Goal: Information Seeking & Learning: Compare options

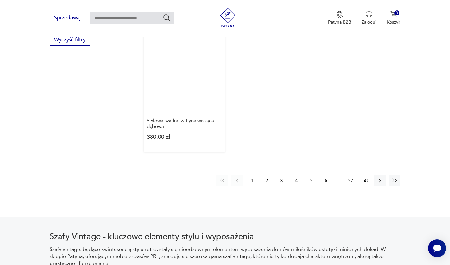
scroll to position [988, 0]
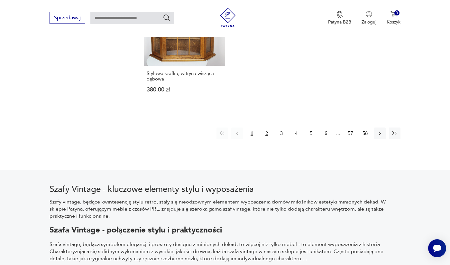
click at [267, 139] on button "2" at bounding box center [267, 133] width 12 height 12
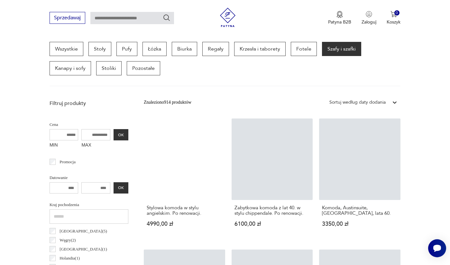
scroll to position [173, 0]
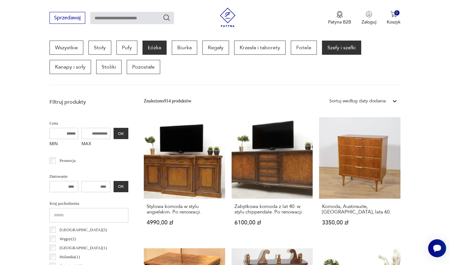
click at [156, 52] on p "Łóżka" at bounding box center [155, 48] width 24 height 14
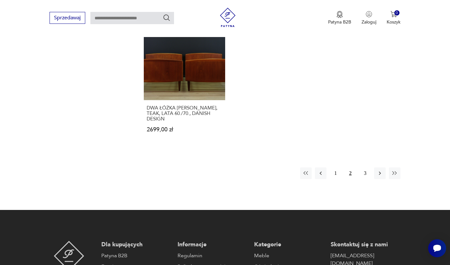
scroll to position [1008, 0]
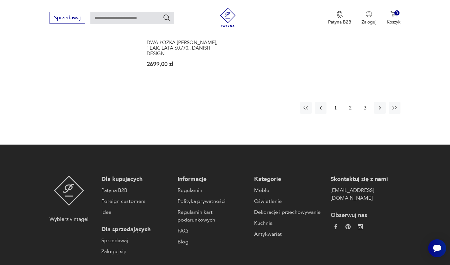
click at [366, 114] on button "3" at bounding box center [366, 108] width 12 height 12
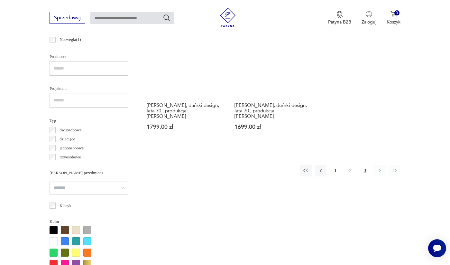
scroll to position [489, 0]
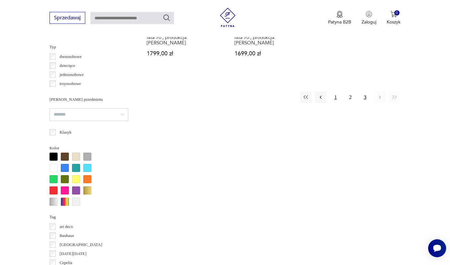
click at [338, 98] on button "1" at bounding box center [336, 97] width 12 height 12
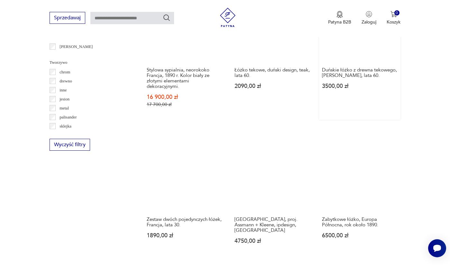
scroll to position [741, 0]
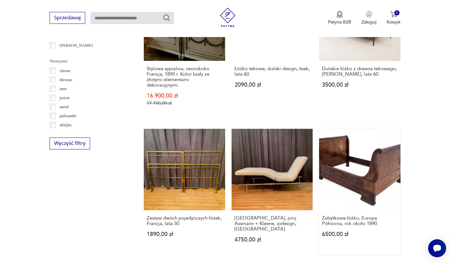
click at [385, 155] on link "Zabytkowe łóżko, Europa Północna, rok około 1890. 6500,00 zł" at bounding box center [359, 192] width 81 height 126
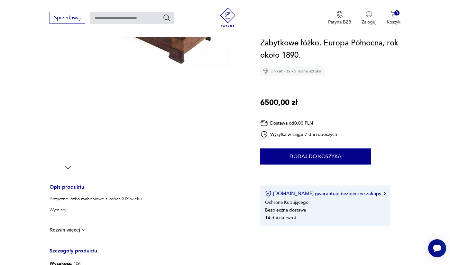
scroll to position [47, 0]
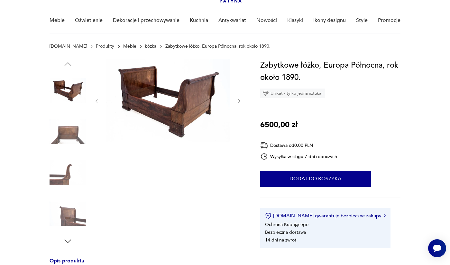
click at [63, 135] on img at bounding box center [68, 131] width 37 height 37
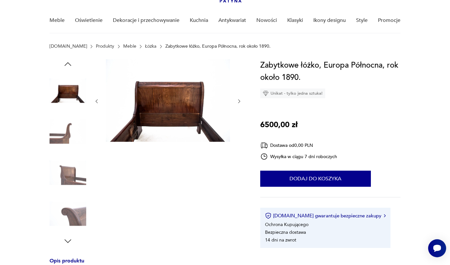
click at [67, 170] on img at bounding box center [68, 172] width 37 height 37
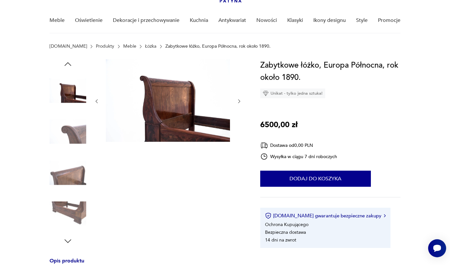
click at [77, 184] on img at bounding box center [68, 172] width 37 height 37
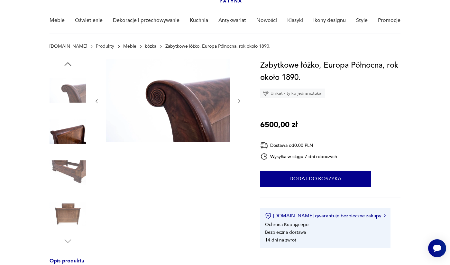
click at [75, 179] on img at bounding box center [68, 172] width 37 height 37
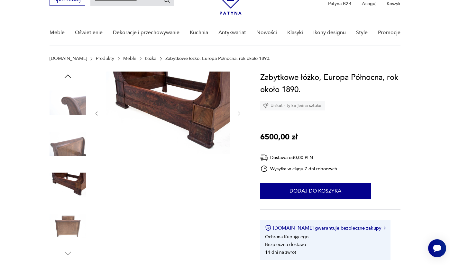
scroll to position [0, 0]
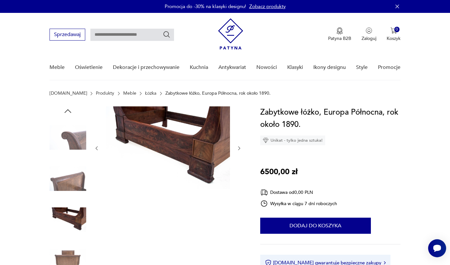
click at [73, 252] on img at bounding box center [68, 260] width 37 height 37
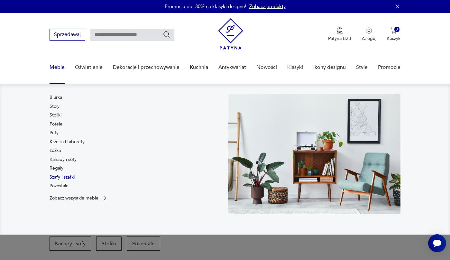
click at [65, 179] on link "Szafy i szafki" at bounding box center [62, 177] width 25 height 6
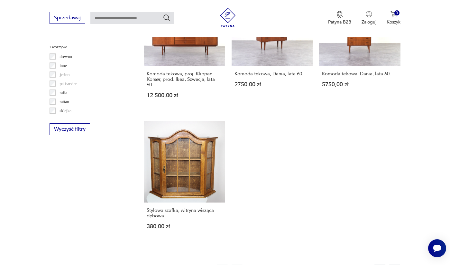
scroll to position [968, 0]
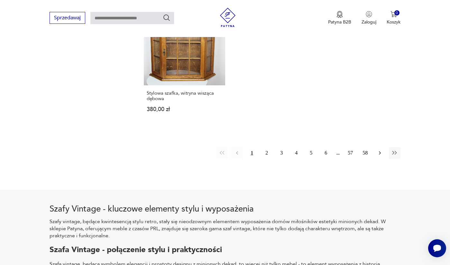
click at [377, 156] on icon "button" at bounding box center [380, 153] width 6 height 6
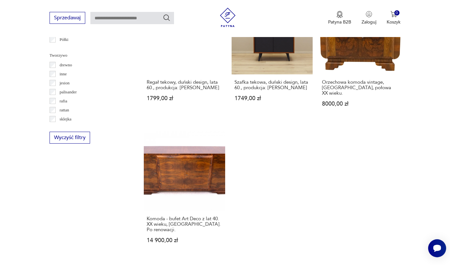
scroll to position [914, 0]
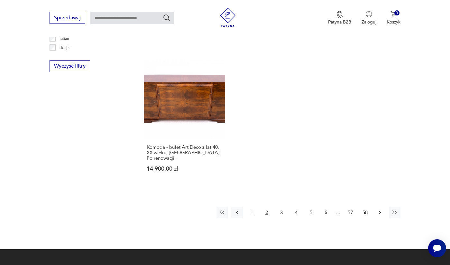
click at [381, 216] on icon "button" at bounding box center [380, 212] width 6 height 6
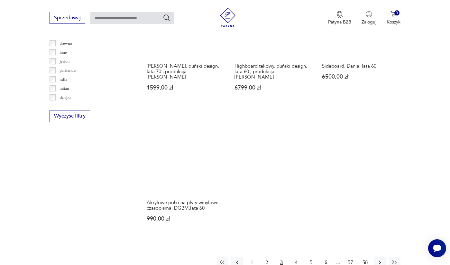
scroll to position [948, 0]
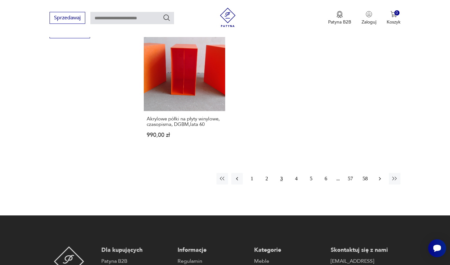
click at [378, 182] on icon "button" at bounding box center [380, 178] width 6 height 6
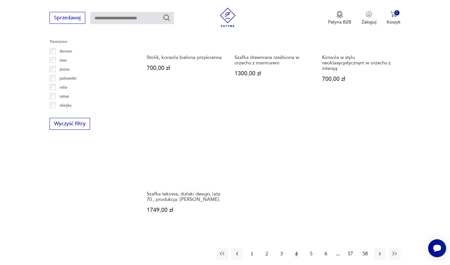
scroll to position [926, 0]
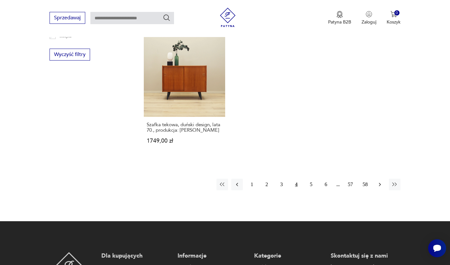
click at [381, 188] on icon "button" at bounding box center [380, 184] width 6 height 6
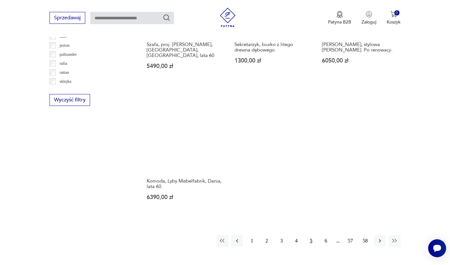
scroll to position [919, 0]
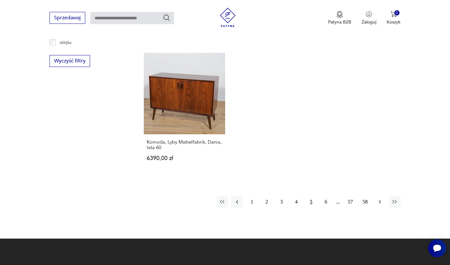
click at [381, 205] on icon "button" at bounding box center [380, 202] width 6 height 6
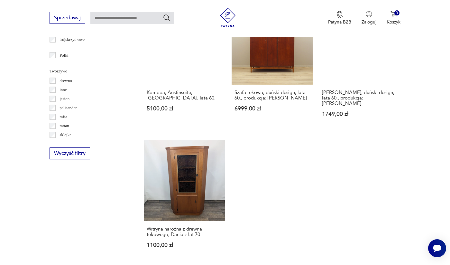
scroll to position [965, 0]
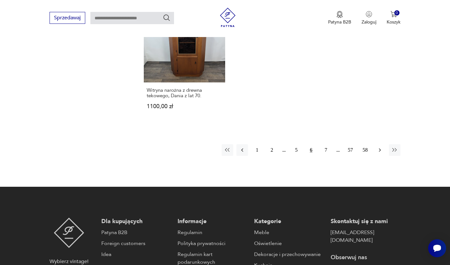
click at [379, 153] on icon "button" at bounding box center [380, 150] width 6 height 6
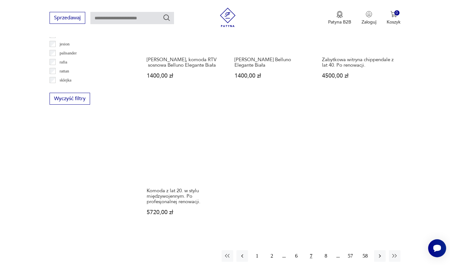
scroll to position [935, 0]
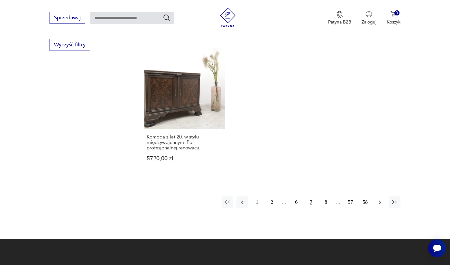
click at [379, 205] on icon "button" at bounding box center [380, 202] width 6 height 6
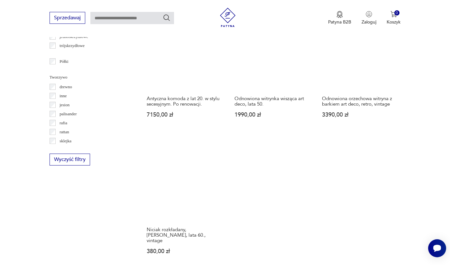
scroll to position [963, 0]
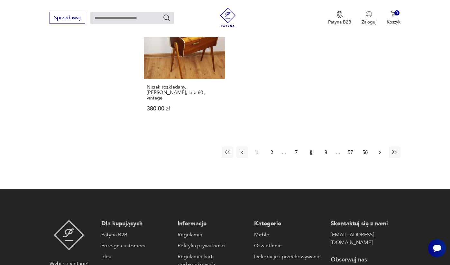
click at [378, 155] on icon "button" at bounding box center [380, 152] width 6 height 6
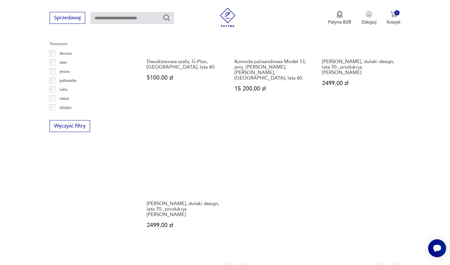
scroll to position [910, 0]
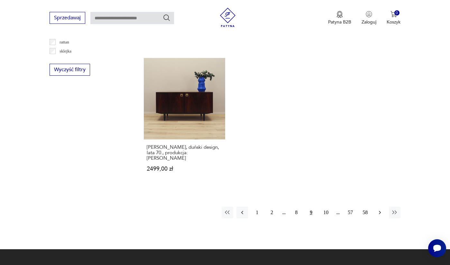
click at [379, 218] on button "button" at bounding box center [380, 213] width 12 height 12
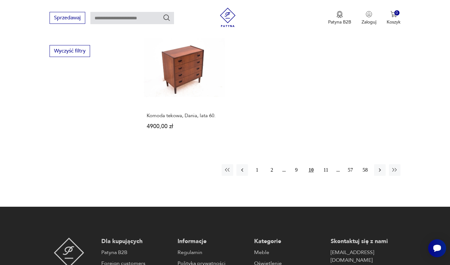
scroll to position [940, 0]
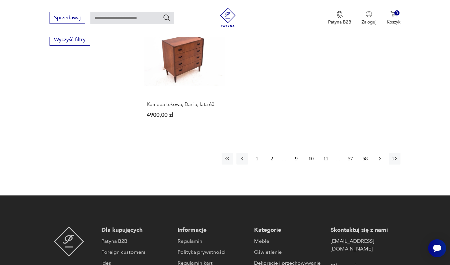
click at [380, 160] on icon "button" at bounding box center [380, 159] width 2 height 4
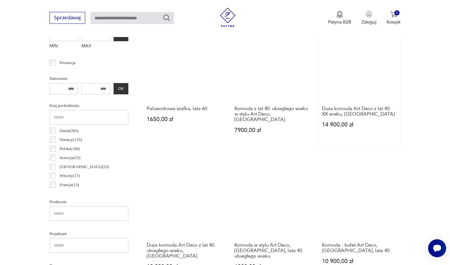
scroll to position [171, 0]
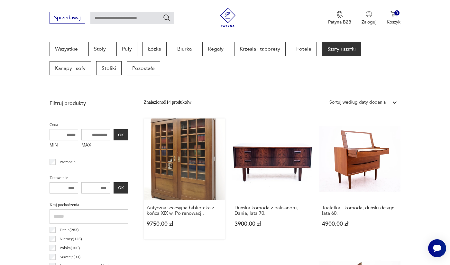
click at [173, 167] on link "Antyczna secesyjna biblioteka z końca XIX w. Po renowacji. 9750,00 zł" at bounding box center [184, 178] width 81 height 121
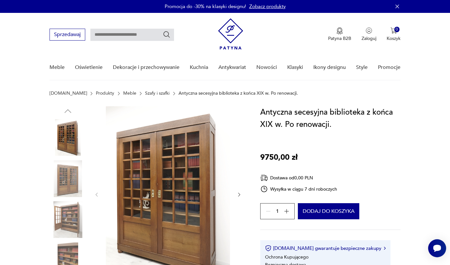
click at [66, 177] on img at bounding box center [68, 178] width 37 height 37
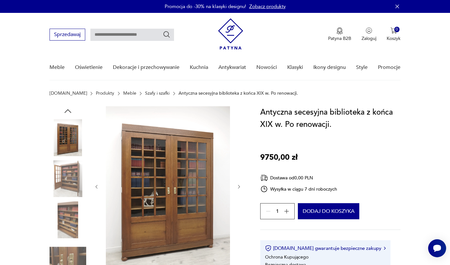
click at [70, 225] on img at bounding box center [68, 219] width 37 height 37
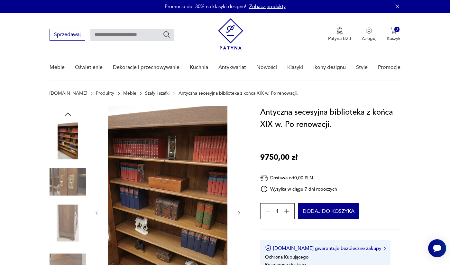
click at [73, 217] on img at bounding box center [68, 222] width 37 height 37
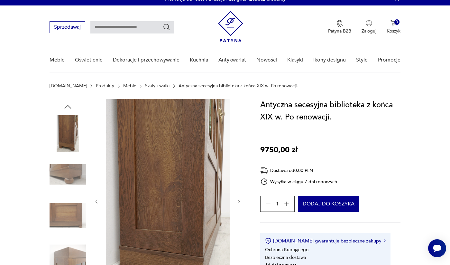
scroll to position [80, 0]
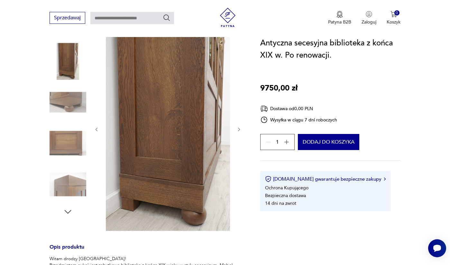
click at [71, 176] on img at bounding box center [68, 184] width 37 height 37
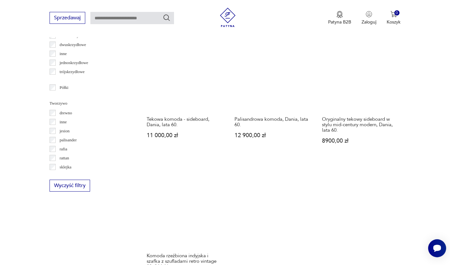
scroll to position [947, 0]
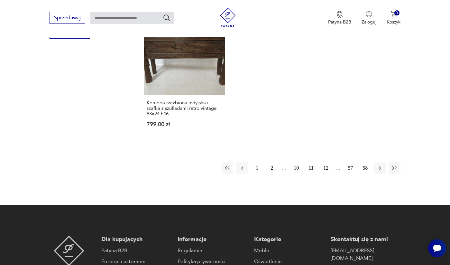
click at [325, 174] on button "12" at bounding box center [326, 168] width 12 height 12
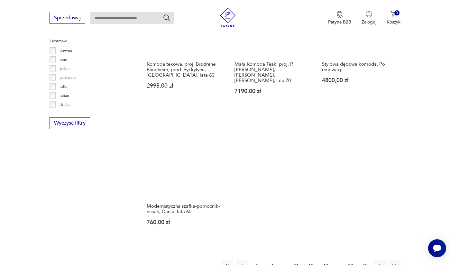
scroll to position [984, 0]
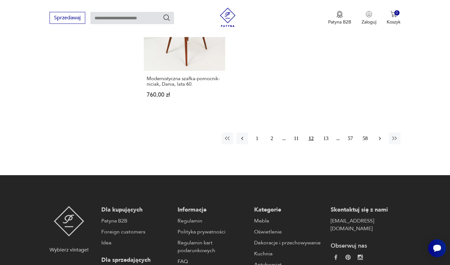
click at [380, 142] on icon "button" at bounding box center [380, 138] width 6 height 6
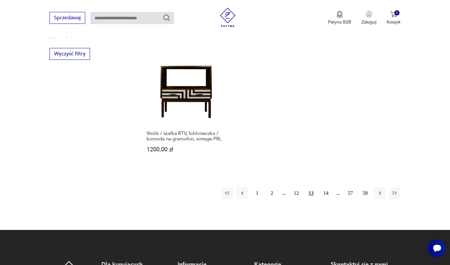
scroll to position [1060, 0]
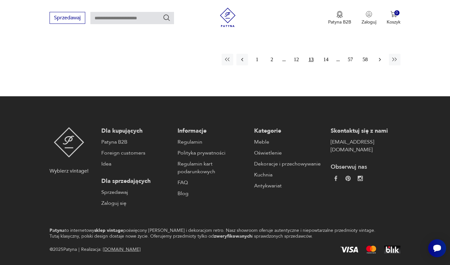
click at [379, 63] on icon "button" at bounding box center [380, 59] width 6 height 6
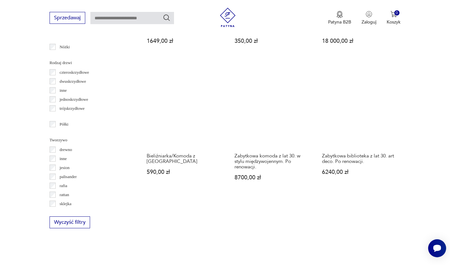
scroll to position [881, 0]
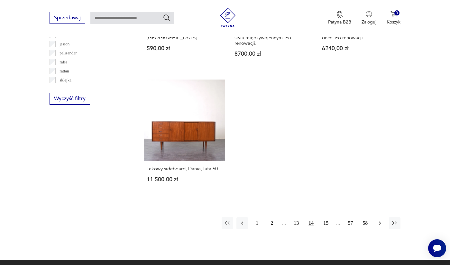
click at [381, 225] on icon "button" at bounding box center [380, 223] width 2 height 4
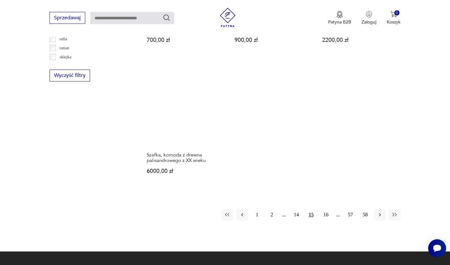
scroll to position [959, 0]
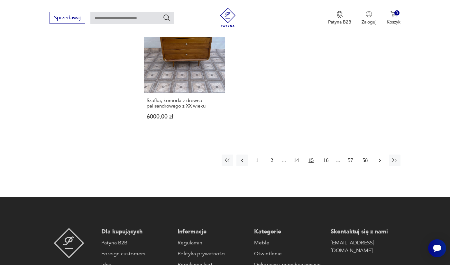
click at [380, 166] on button "button" at bounding box center [380, 161] width 12 height 12
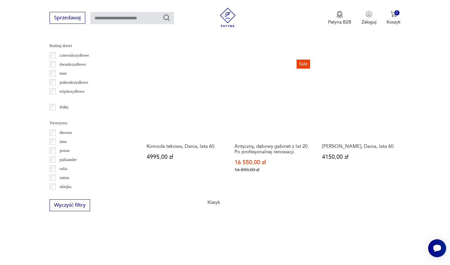
scroll to position [918, 0]
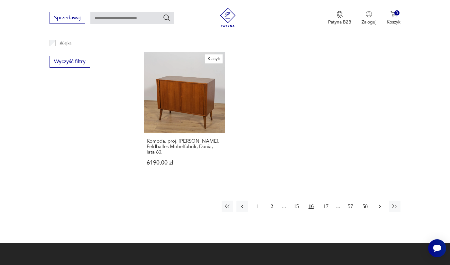
click at [379, 210] on icon "button" at bounding box center [380, 206] width 6 height 6
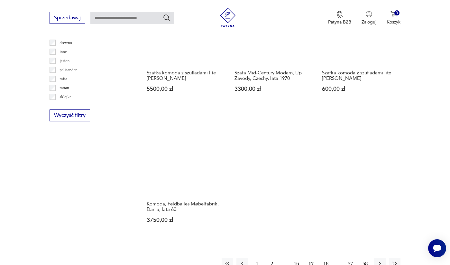
scroll to position [931, 0]
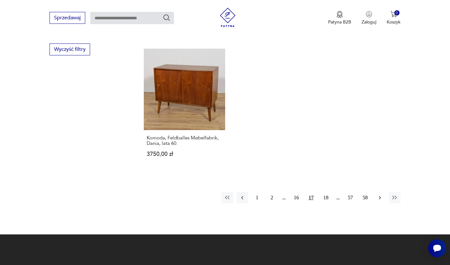
drag, startPoint x: 381, startPoint y: 221, endPoint x: 385, endPoint y: 217, distance: 5.3
click at [381, 201] on icon "button" at bounding box center [380, 197] width 6 height 6
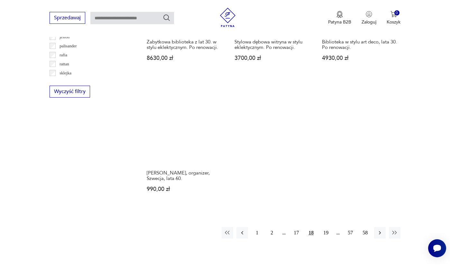
scroll to position [969, 0]
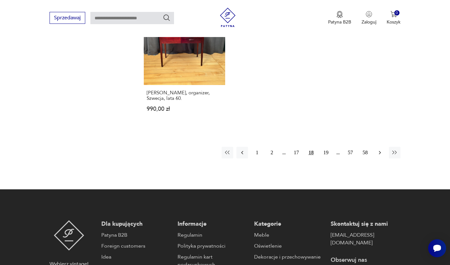
click at [377, 156] on icon "button" at bounding box center [380, 152] width 6 height 6
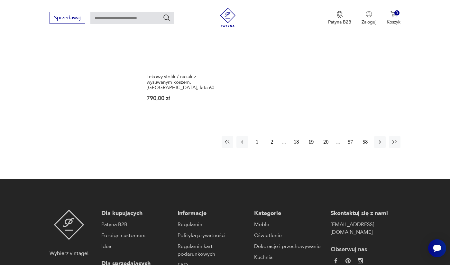
scroll to position [1066, 0]
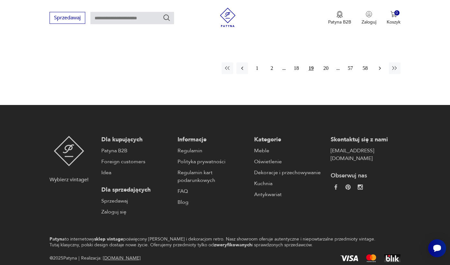
click at [382, 71] on icon "button" at bounding box center [380, 68] width 6 height 6
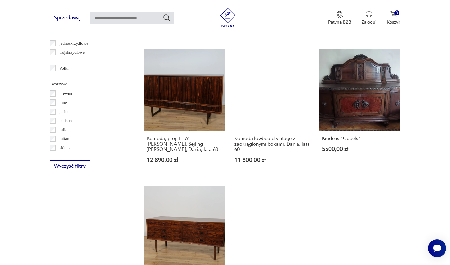
scroll to position [946, 0]
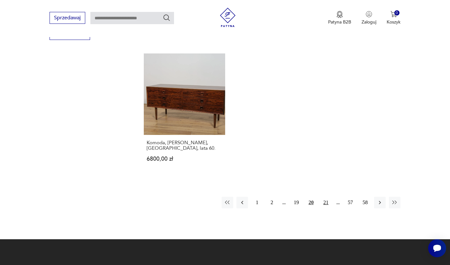
click at [323, 208] on button "21" at bounding box center [326, 203] width 12 height 12
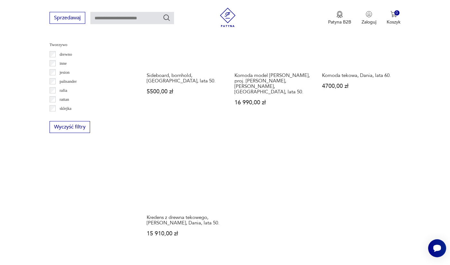
scroll to position [975, 0]
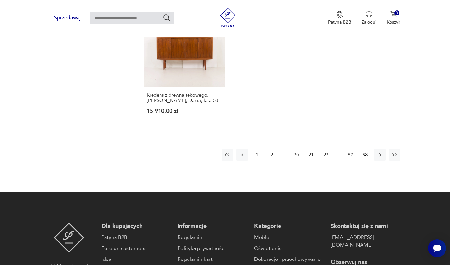
click at [330, 161] on button "22" at bounding box center [326, 155] width 12 height 12
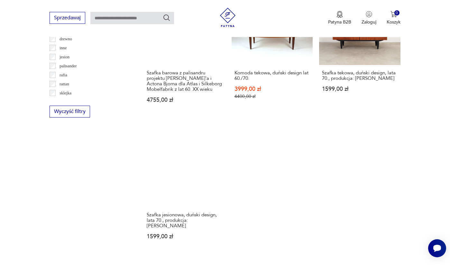
scroll to position [998, 0]
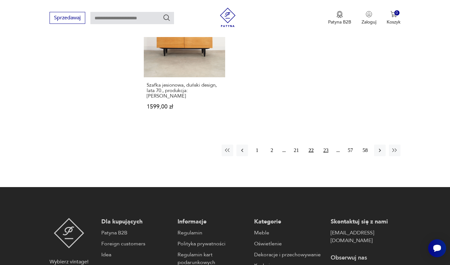
click at [326, 156] on button "23" at bounding box center [326, 151] width 12 height 12
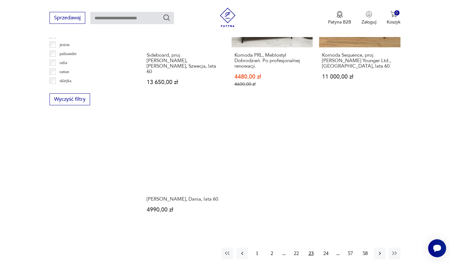
scroll to position [1019, 0]
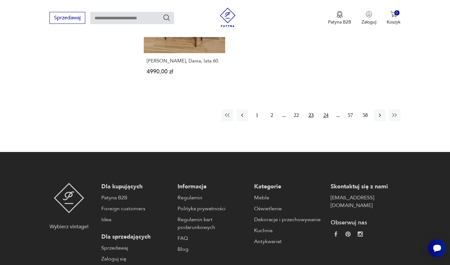
click at [327, 121] on button "24" at bounding box center [326, 115] width 12 height 12
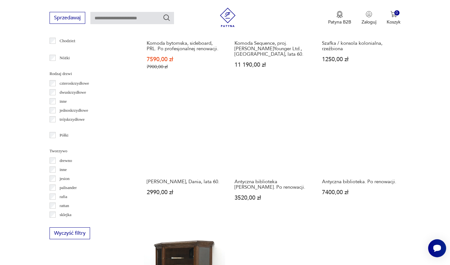
scroll to position [897, 0]
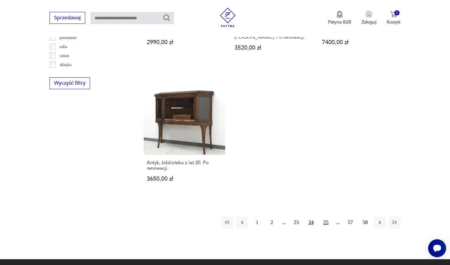
click at [329, 228] on button "25" at bounding box center [326, 223] width 12 height 12
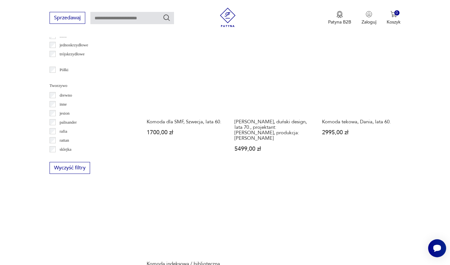
scroll to position [946, 0]
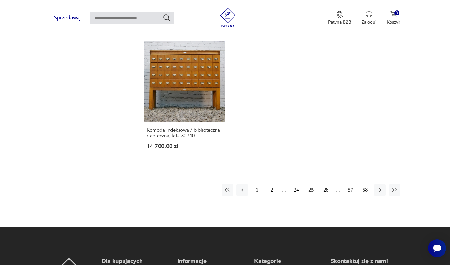
click at [328, 196] on button "26" at bounding box center [326, 190] width 12 height 12
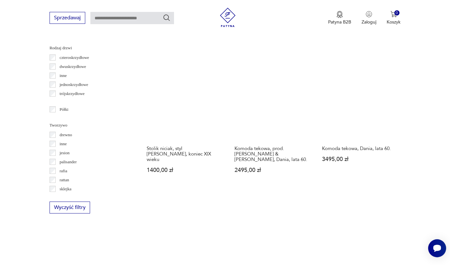
scroll to position [903, 0]
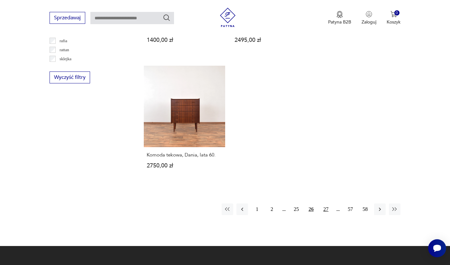
click at [326, 215] on button "27" at bounding box center [326, 209] width 12 height 12
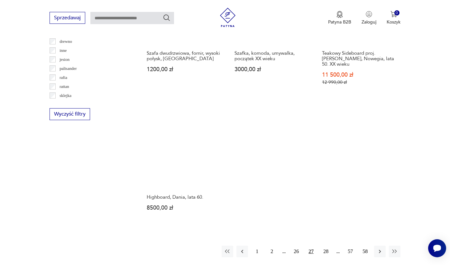
scroll to position [942, 0]
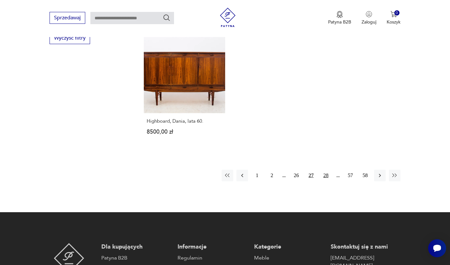
click at [327, 181] on button "28" at bounding box center [326, 176] width 12 height 12
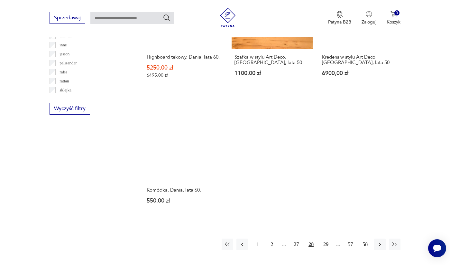
scroll to position [1006, 0]
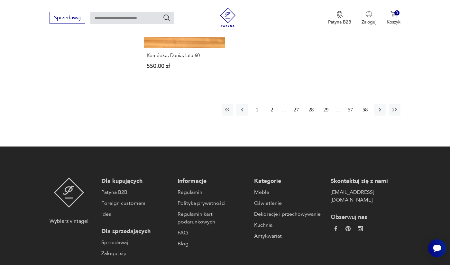
click at [328, 116] on button "29" at bounding box center [326, 110] width 12 height 12
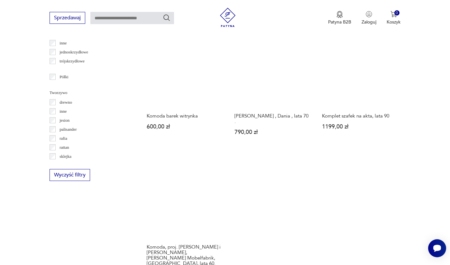
scroll to position [931, 0]
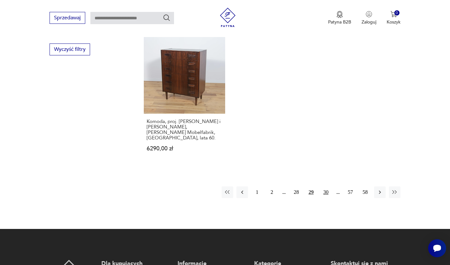
click at [324, 194] on button "30" at bounding box center [326, 192] width 12 height 12
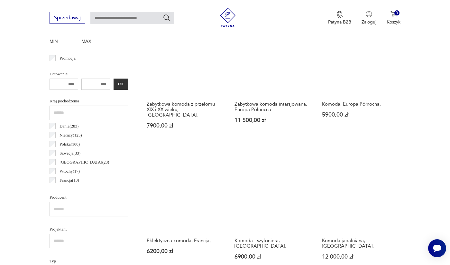
scroll to position [171, 0]
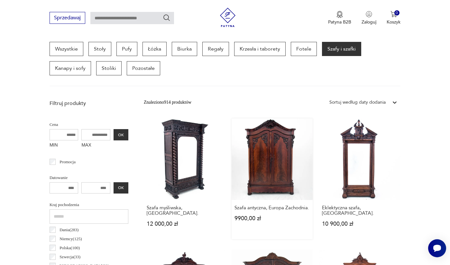
click at [277, 176] on link "Szafa antyczna, Europa Zachodnia. 9900,00 zł" at bounding box center [272, 178] width 81 height 121
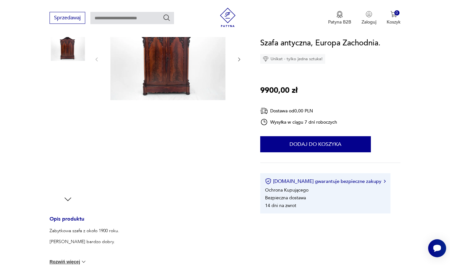
click at [63, 108] on div at bounding box center [68, 89] width 37 height 37
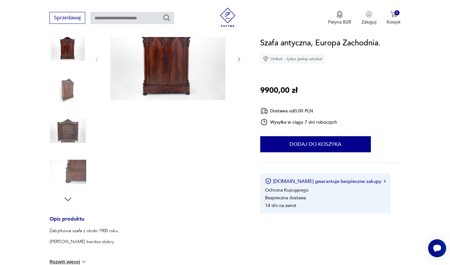
click at [66, 108] on img at bounding box center [68, 89] width 37 height 37
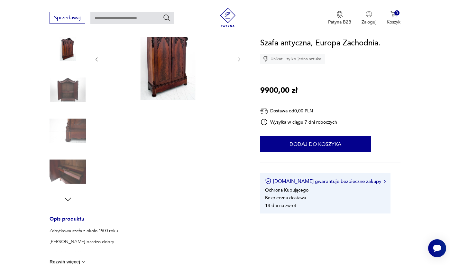
click at [67, 147] on img at bounding box center [68, 130] width 37 height 37
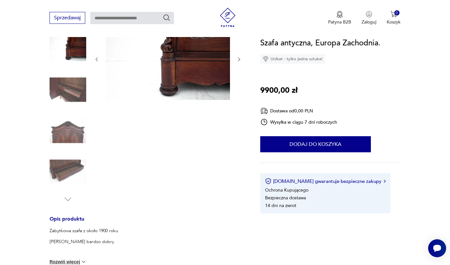
click at [70, 175] on img at bounding box center [68, 172] width 37 height 37
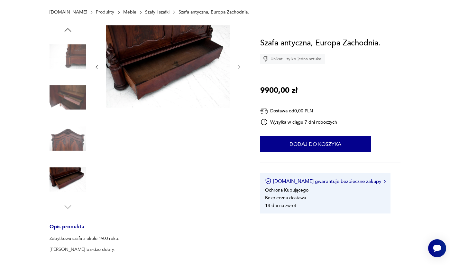
scroll to position [0, 0]
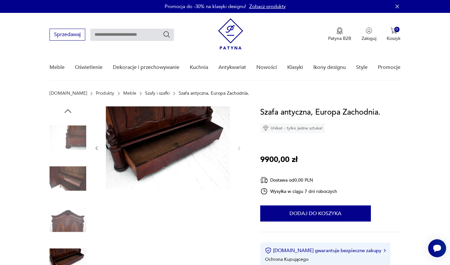
click at [62, 181] on img at bounding box center [68, 178] width 37 height 37
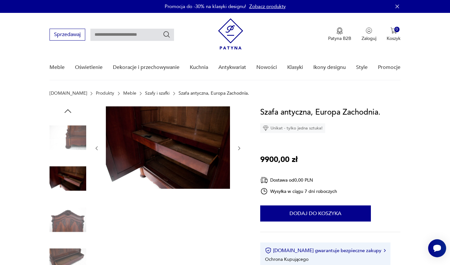
click at [67, 213] on img at bounding box center [68, 219] width 37 height 37
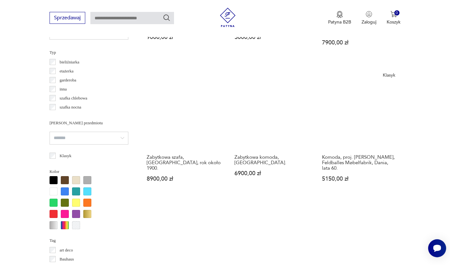
scroll to position [357, 0]
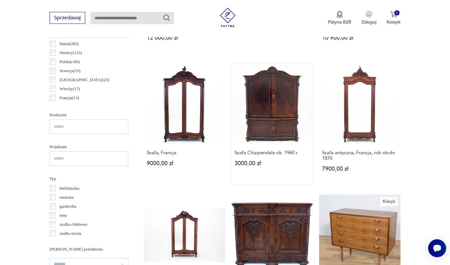
click at [256, 81] on link "Szafa Chippendale ok. 1960 r. 3000,00 zł" at bounding box center [272, 123] width 81 height 121
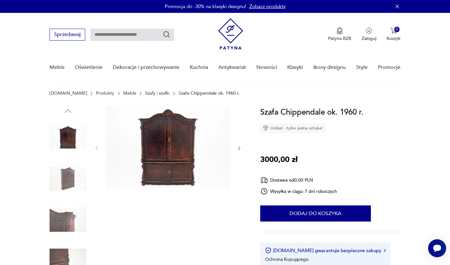
click at [240, 149] on icon "button" at bounding box center [239, 148] width 2 height 4
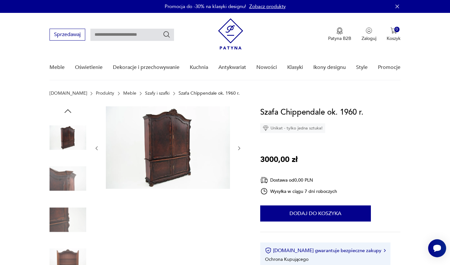
click at [240, 149] on icon "button" at bounding box center [239, 148] width 2 height 4
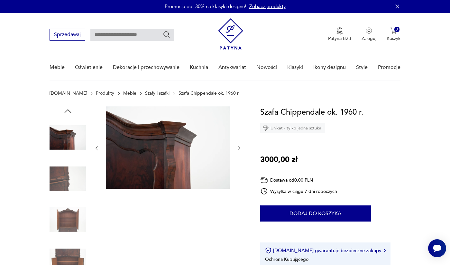
click at [240, 149] on icon "button" at bounding box center [239, 148] width 2 height 4
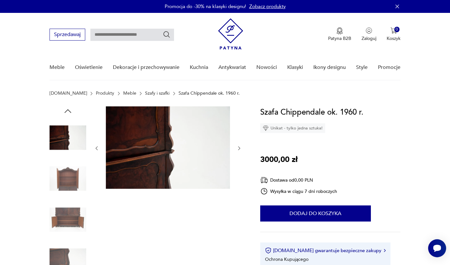
click at [240, 149] on icon "button" at bounding box center [239, 148] width 2 height 4
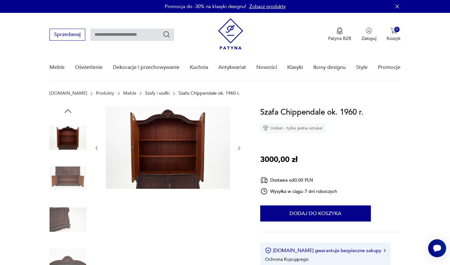
click at [240, 149] on icon "button" at bounding box center [239, 148] width 2 height 4
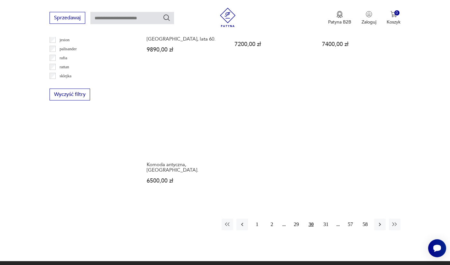
scroll to position [931, 0]
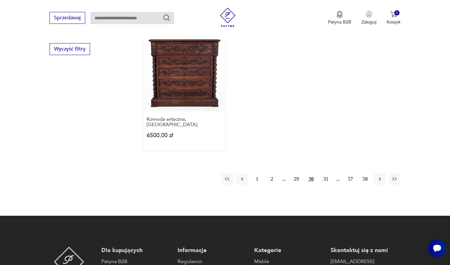
click at [184, 114] on link "Komoda antyczna, Francja. 6500,00 zł" at bounding box center [184, 90] width 81 height 121
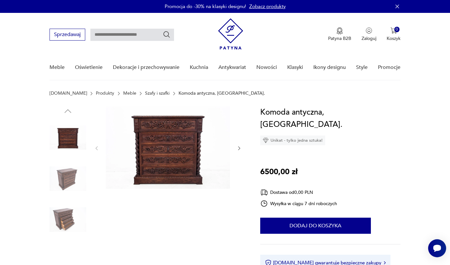
click at [69, 181] on img at bounding box center [68, 178] width 37 height 37
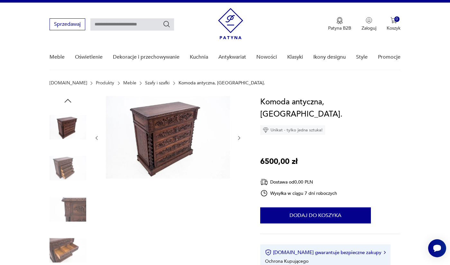
scroll to position [58, 0]
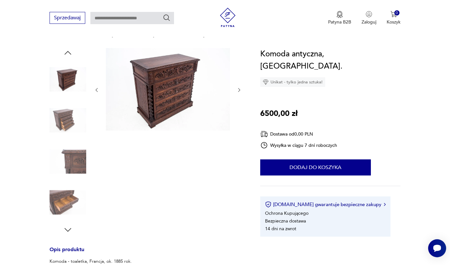
click at [78, 160] on img at bounding box center [68, 161] width 37 height 37
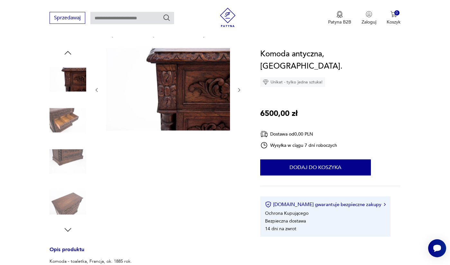
click at [62, 116] on img at bounding box center [68, 120] width 37 height 37
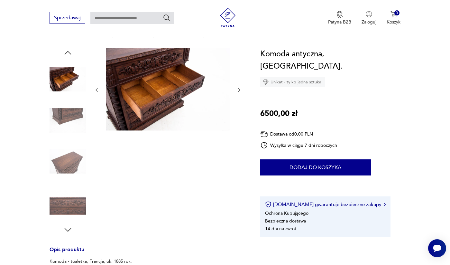
click at [64, 162] on img at bounding box center [68, 161] width 37 height 37
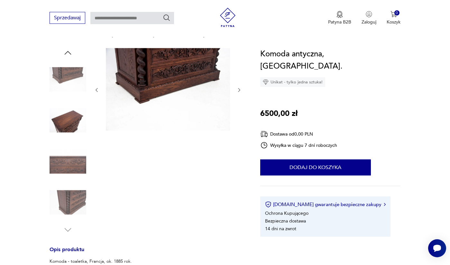
click at [65, 169] on img at bounding box center [68, 161] width 37 height 37
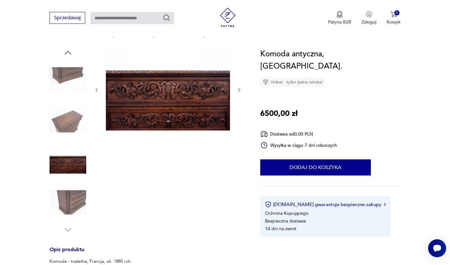
click at [67, 193] on img at bounding box center [68, 202] width 37 height 37
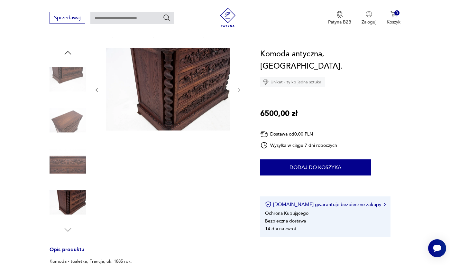
scroll to position [3, 0]
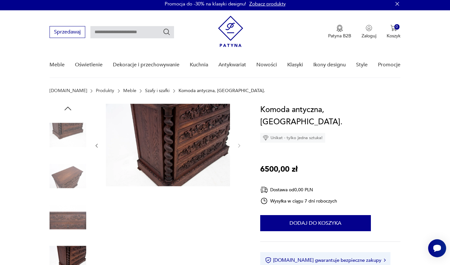
click at [71, 131] on img at bounding box center [68, 135] width 37 height 37
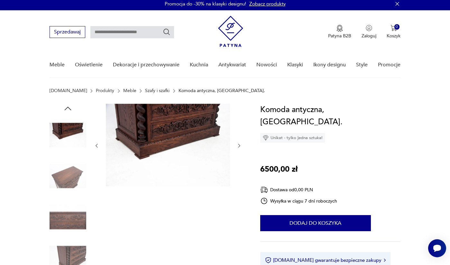
scroll to position [0, 0]
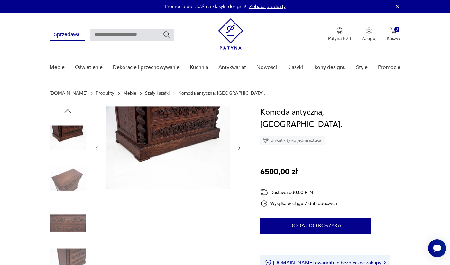
click at [69, 179] on img at bounding box center [68, 178] width 37 height 37
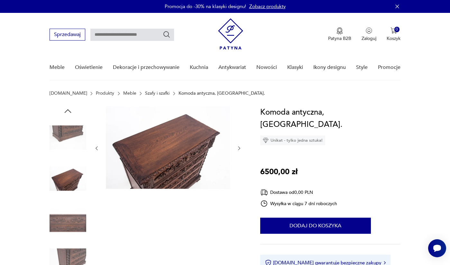
scroll to position [108, 0]
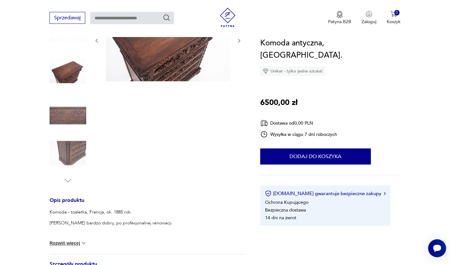
click at [66, 155] on img at bounding box center [68, 153] width 37 height 37
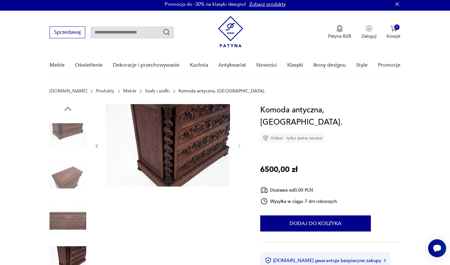
scroll to position [1, 0]
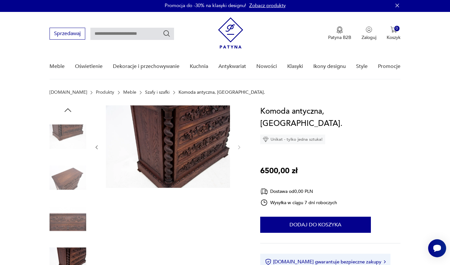
click at [60, 173] on img at bounding box center [68, 177] width 37 height 37
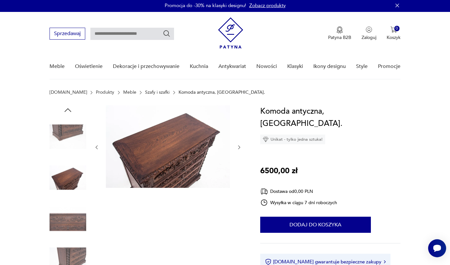
click at [72, 133] on img at bounding box center [68, 136] width 37 height 37
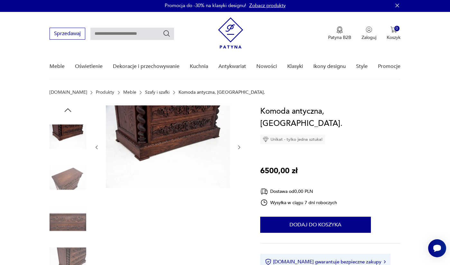
scroll to position [881, 0]
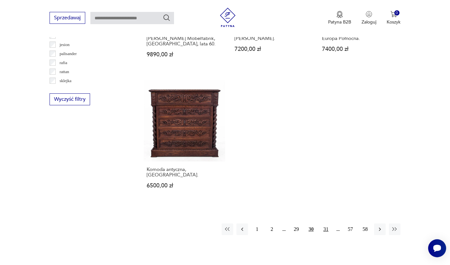
click at [326, 235] on button "31" at bounding box center [326, 229] width 12 height 12
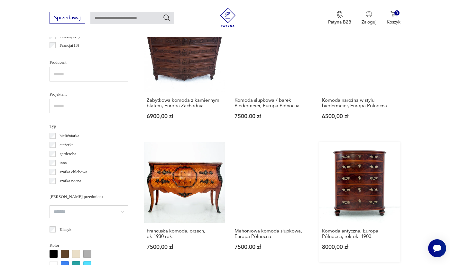
scroll to position [354, 0]
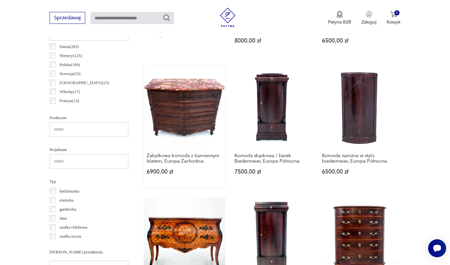
click at [176, 102] on link "Zabytkowa komoda z kamiennym blatem, Europa Zachodnia. 6900,00 zł" at bounding box center [184, 126] width 81 height 121
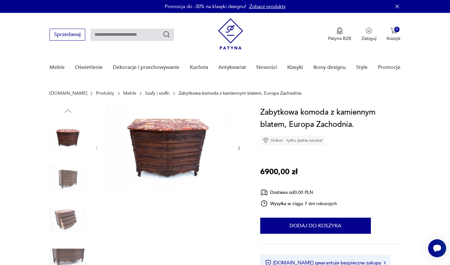
click at [65, 174] on img at bounding box center [68, 178] width 37 height 37
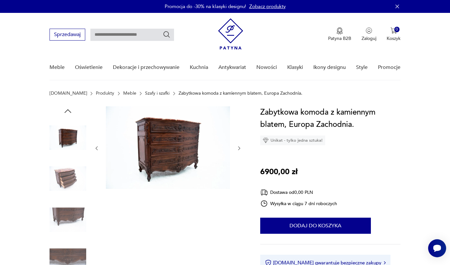
click at [68, 181] on img at bounding box center [68, 178] width 37 height 37
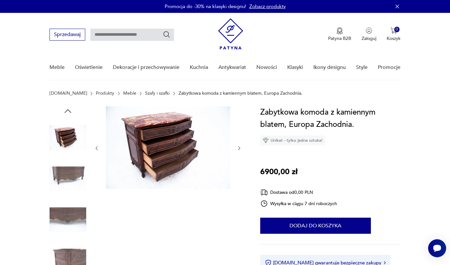
click at [62, 217] on img at bounding box center [68, 219] width 37 height 37
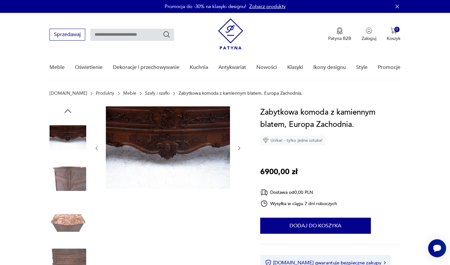
click at [62, 217] on img at bounding box center [68, 219] width 37 height 37
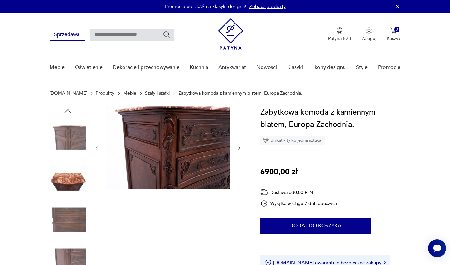
click at [60, 226] on img at bounding box center [68, 219] width 37 height 37
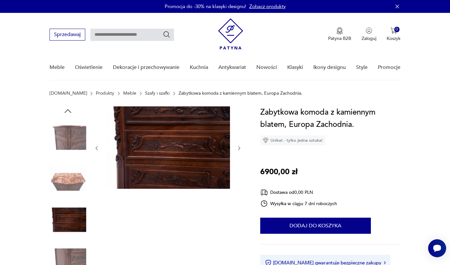
scroll to position [118, 0]
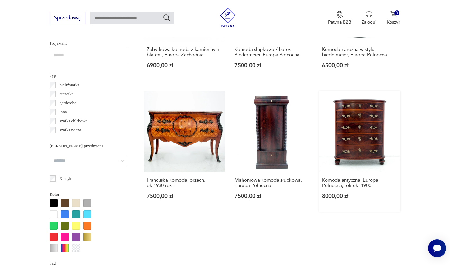
scroll to position [511, 0]
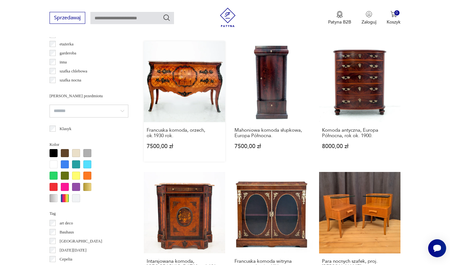
click at [179, 105] on link "Francuska komoda, orzech, ok.1930 rok. 7500,00 zł" at bounding box center [184, 101] width 81 height 121
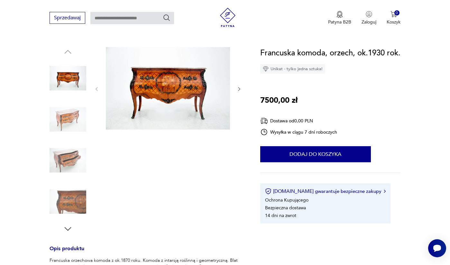
scroll to position [118, 0]
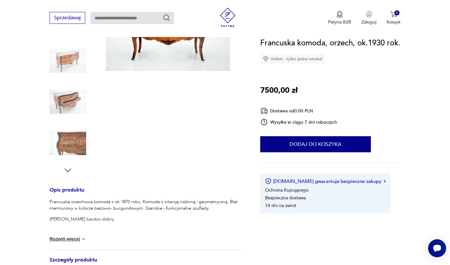
click at [62, 96] on img at bounding box center [68, 101] width 37 height 37
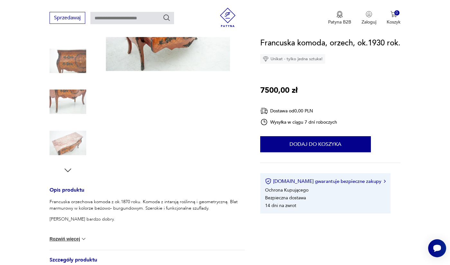
scroll to position [58, 0]
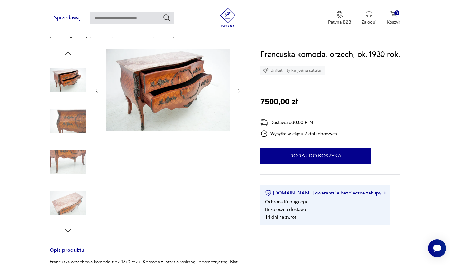
click at [78, 196] on img at bounding box center [68, 203] width 37 height 37
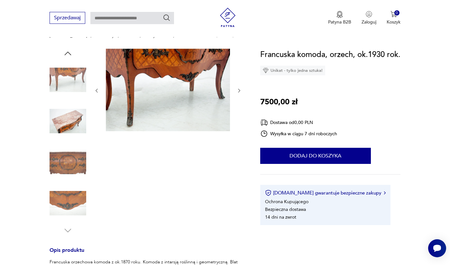
scroll to position [0, 0]
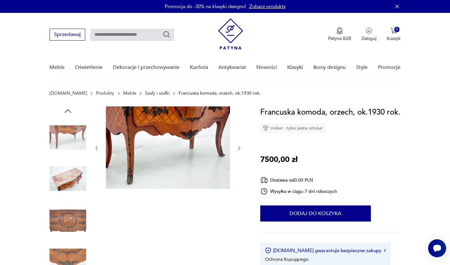
click at [62, 179] on img at bounding box center [68, 178] width 37 height 37
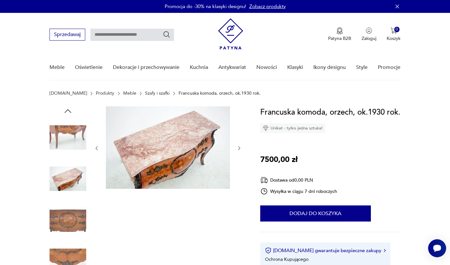
scroll to position [46, 0]
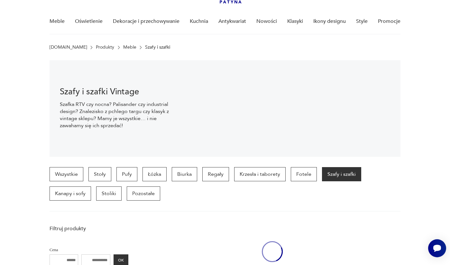
scroll to position [511, 0]
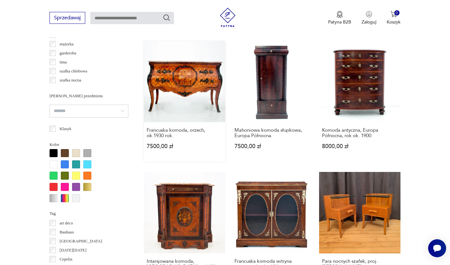
click at [185, 95] on link "Francuska komoda, orzech, ok.1930 rok. 7500,00 zł" at bounding box center [184, 101] width 81 height 121
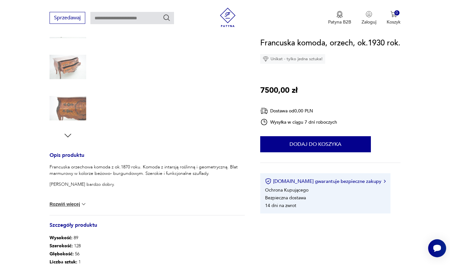
click at [82, 169] on p "Francuska orzechowa komoda z ok.1870 roku. Komoda z intarsją roślinną i geometr…" at bounding box center [147, 170] width 195 height 13
click at [240, 148] on div "Opis produktu Francuska orzechowa komoda z ok.1870 roku. Komoda z intarsją rośl…" at bounding box center [147, 134] width 195 height 360
click at [238, 148] on div "Opis produktu Francuska orzechowa komoda z ok.1870 roku. Komoda z intarsją rośl…" at bounding box center [147, 134] width 195 height 360
click at [66, 180] on div "Francuska orzechowa komoda z ok.1870 roku. Komoda z intarsją roślinną i geometr…" at bounding box center [147, 187] width 195 height 46
click at [70, 176] on p "Francuska orzechowa komoda z ok.1870 roku. Komoda z intarsją roślinną i geometr…" at bounding box center [147, 170] width 195 height 13
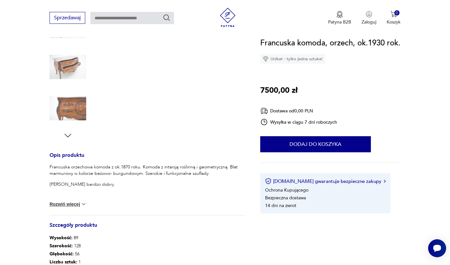
click at [64, 221] on div "Opis produktu Francuska orzechowa komoda z ok.1870 roku. Komoda z intarsją rośl…" at bounding box center [147, 233] width 195 height 160
click at [66, 219] on div "Opis produktu Francuska orzechowa komoda z ok.1870 roku. Komoda z intarsją rośl…" at bounding box center [147, 233] width 195 height 160
click at [66, 218] on div "Opis produktu Francuska orzechowa komoda z ok.1870 roku. Komoda z intarsją rośl…" at bounding box center [147, 233] width 195 height 160
click at [69, 178] on div "Francuska orzechowa komoda z ok.1870 roku. Komoda z intarsją roślinną i geometr…" at bounding box center [147, 187] width 195 height 46
click at [70, 132] on icon "button" at bounding box center [68, 136] width 10 height 10
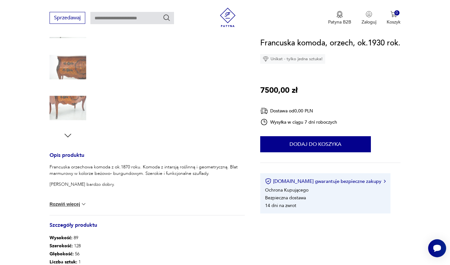
click at [240, 147] on div "Opis produktu Francuska orzechowa komoda z ok.1870 roku. Komoda z intarsją rośl…" at bounding box center [147, 134] width 195 height 360
click at [239, 147] on div "Opis produktu Francuska orzechowa komoda z ok.1870 roku. Komoda z intarsją rośl…" at bounding box center [147, 134] width 195 height 360
click at [62, 179] on div "Francuska orzechowa komoda z ok.1870 roku. Komoda z intarsją roślinną i geometr…" at bounding box center [147, 187] width 195 height 46
click at [74, 137] on div at bounding box center [68, 47] width 37 height 187
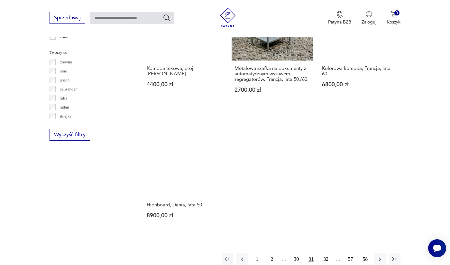
scroll to position [970, 0]
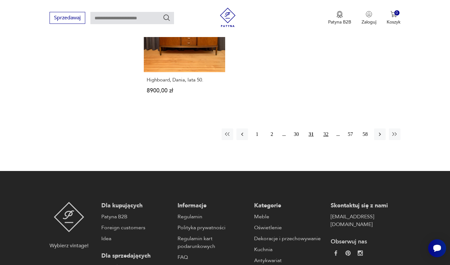
click at [328, 140] on button "32" at bounding box center [326, 134] width 12 height 12
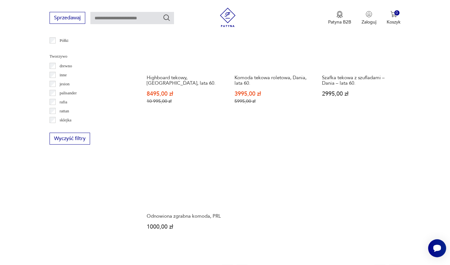
scroll to position [895, 0]
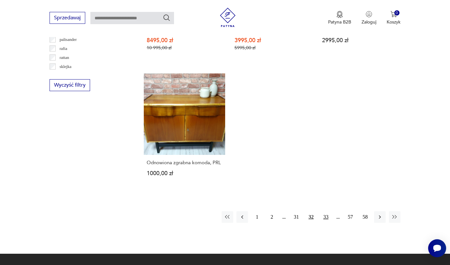
click at [325, 223] on button "33" at bounding box center [326, 217] width 12 height 12
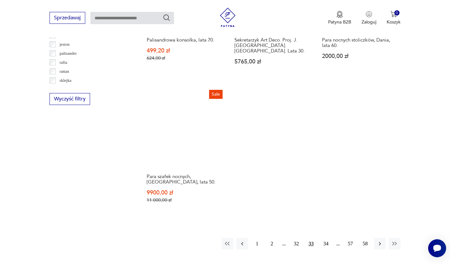
scroll to position [882, 0]
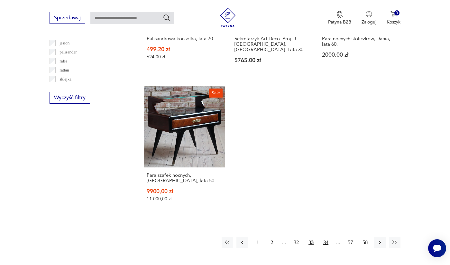
click at [327, 248] on button "34" at bounding box center [326, 243] width 12 height 12
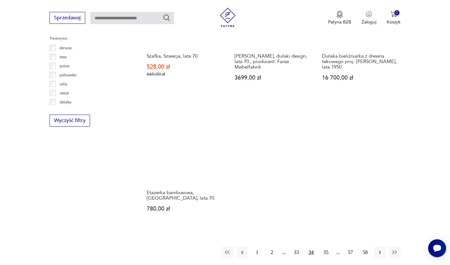
scroll to position [914, 0]
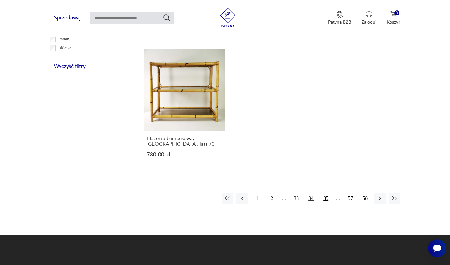
click at [324, 204] on button "35" at bounding box center [326, 199] width 12 height 12
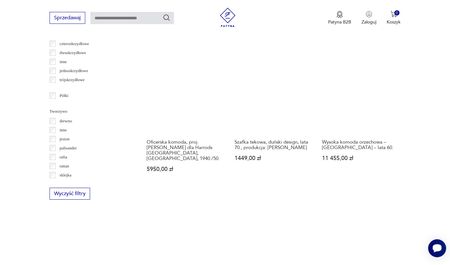
scroll to position [902, 0]
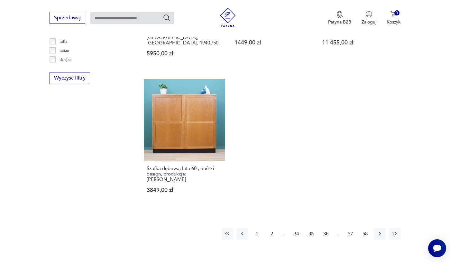
click at [329, 240] on button "36" at bounding box center [326, 234] width 12 height 12
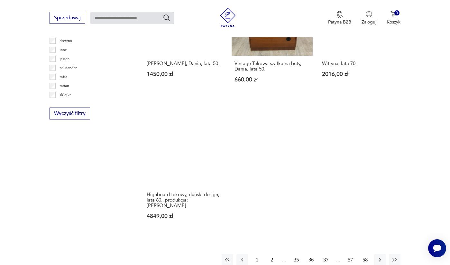
scroll to position [992, 0]
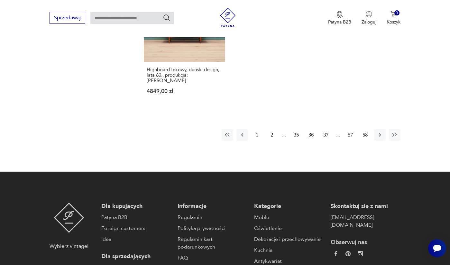
click at [324, 141] on button "37" at bounding box center [326, 135] width 12 height 12
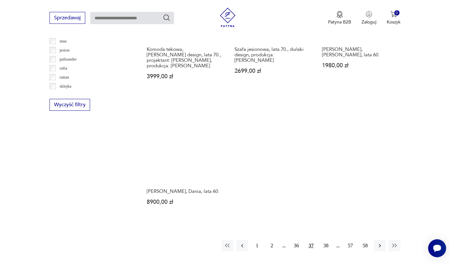
scroll to position [992, 0]
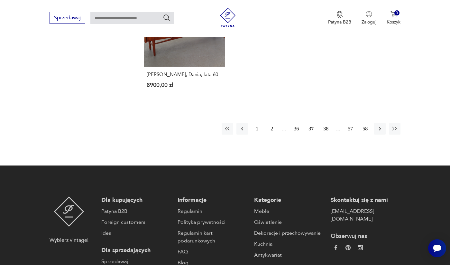
click at [326, 135] on button "38" at bounding box center [326, 129] width 12 height 12
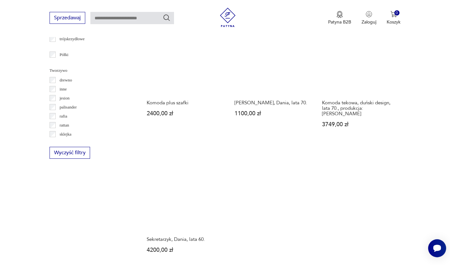
scroll to position [897, 0]
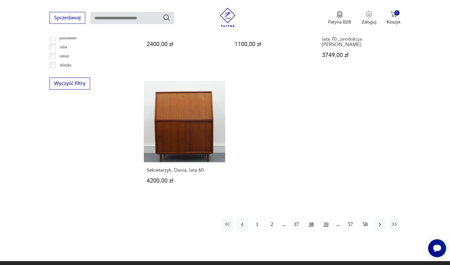
click at [326, 230] on button "39" at bounding box center [326, 225] width 12 height 12
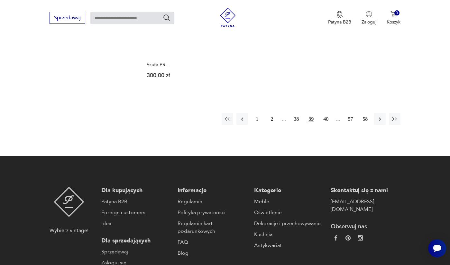
scroll to position [1039, 0]
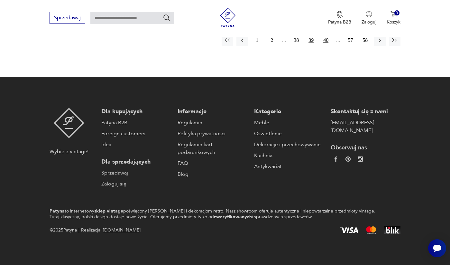
click at [325, 46] on button "40" at bounding box center [326, 40] width 12 height 12
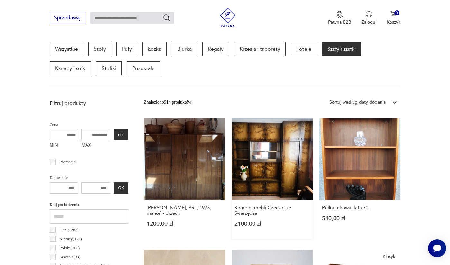
click at [276, 158] on link "Komplet mebli Czeczot ze Swarzędza 2100,00 zł" at bounding box center [272, 178] width 81 height 121
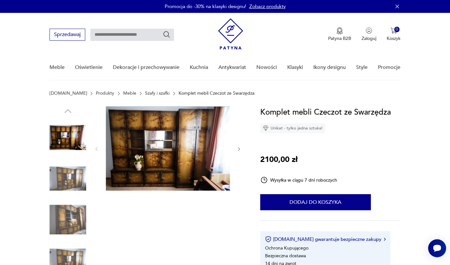
click at [72, 181] on img at bounding box center [68, 178] width 37 height 37
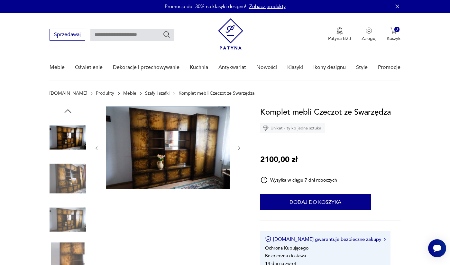
click at [72, 216] on img at bounding box center [68, 219] width 37 height 37
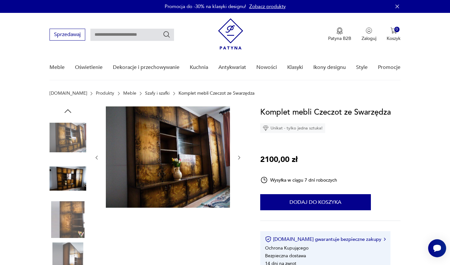
click at [65, 248] on img at bounding box center [68, 260] width 37 height 37
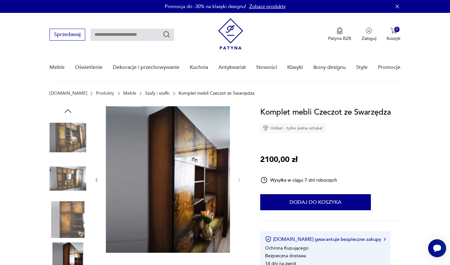
click at [67, 124] on img at bounding box center [68, 137] width 37 height 37
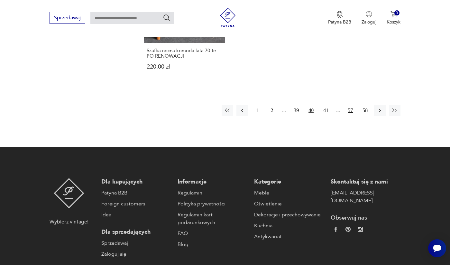
scroll to position [1066, 0]
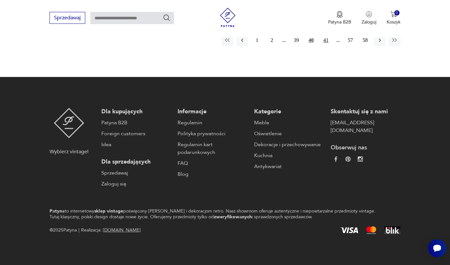
click at [328, 46] on button "41" at bounding box center [326, 40] width 12 height 12
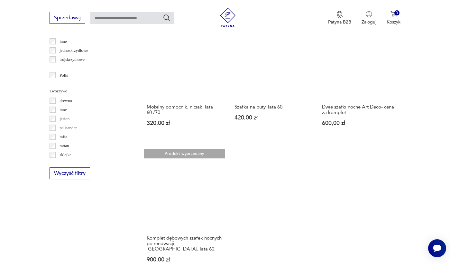
scroll to position [930, 0]
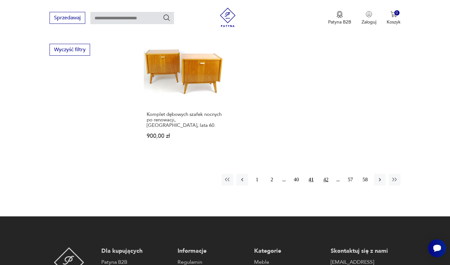
click at [326, 185] on button "42" at bounding box center [326, 180] width 12 height 12
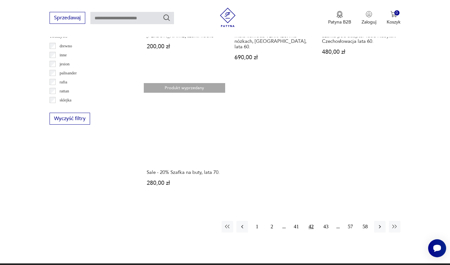
scroll to position [863, 0]
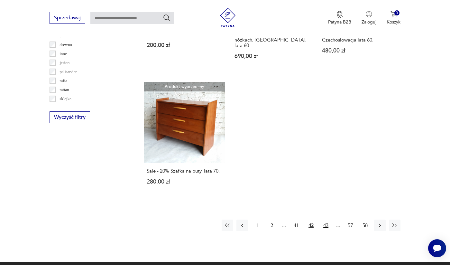
click at [328, 231] on button "43" at bounding box center [326, 226] width 12 height 12
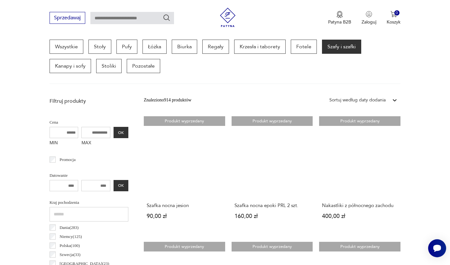
scroll to position [171, 0]
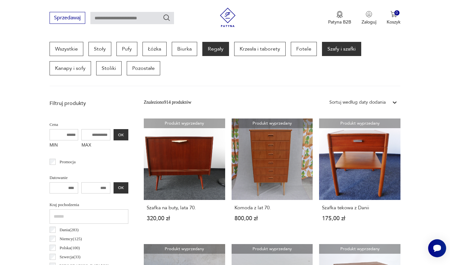
click at [213, 51] on p "Regały" at bounding box center [215, 49] width 27 height 14
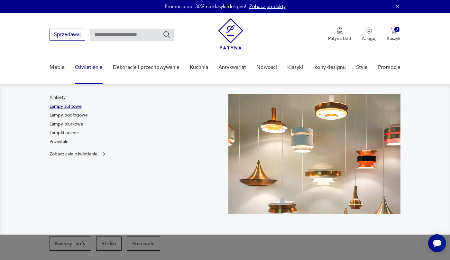
click at [50, 107] on link "Lampy sufitowe" at bounding box center [66, 106] width 32 height 6
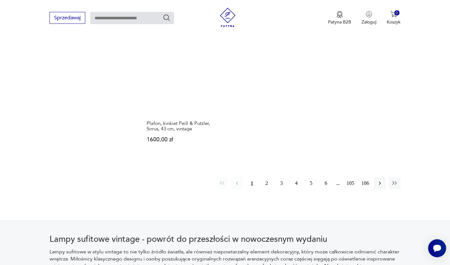
scroll to position [990, 0]
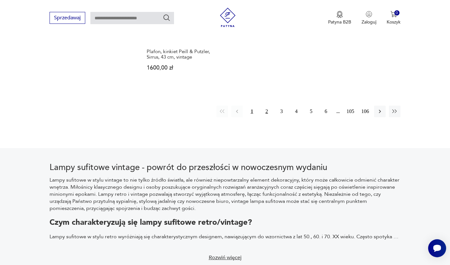
click at [268, 117] on button "2" at bounding box center [267, 112] width 12 height 12
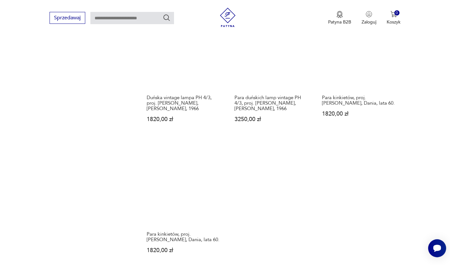
scroll to position [896, 0]
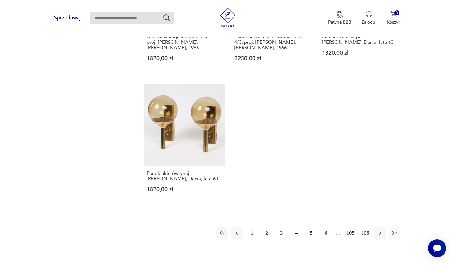
click at [282, 239] on button "3" at bounding box center [282, 233] width 12 height 12
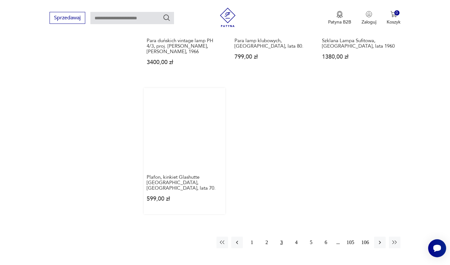
scroll to position [941, 0]
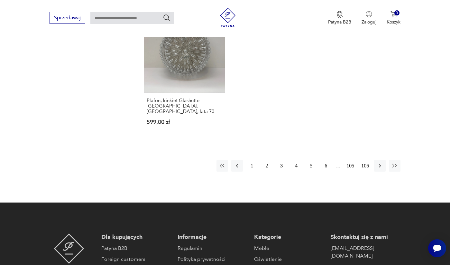
click at [296, 172] on button "4" at bounding box center [297, 166] width 12 height 12
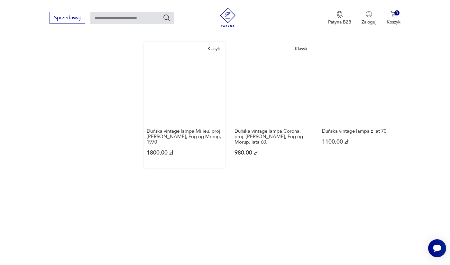
scroll to position [906, 0]
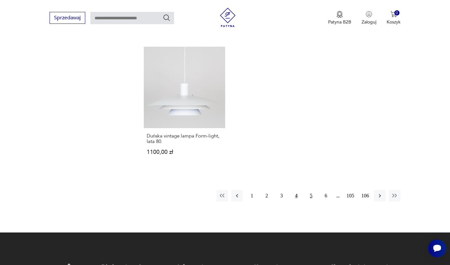
click at [313, 202] on button "5" at bounding box center [312, 196] width 12 height 12
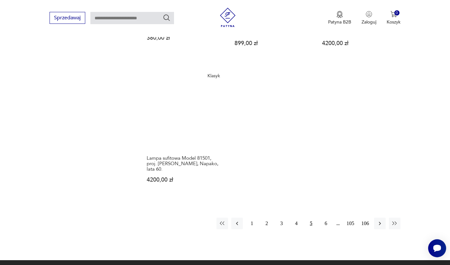
scroll to position [990, 0]
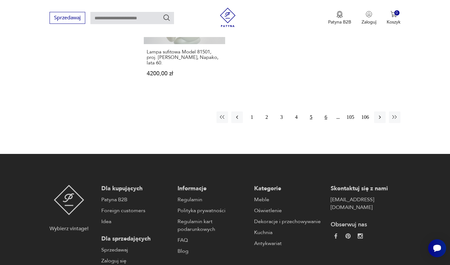
click at [330, 123] on button "6" at bounding box center [326, 117] width 12 height 12
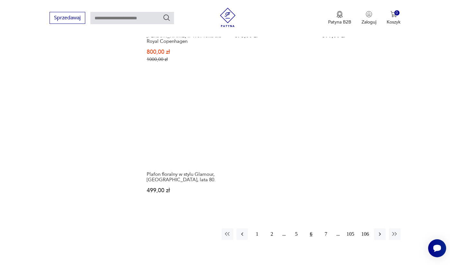
scroll to position [957, 0]
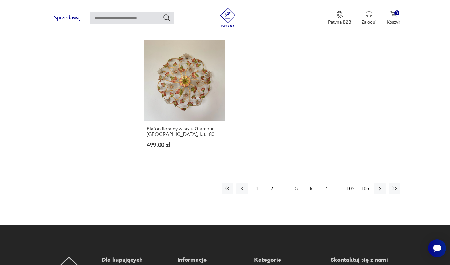
click at [324, 191] on button "7" at bounding box center [326, 189] width 12 height 12
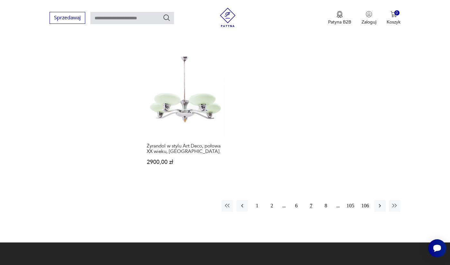
scroll to position [1024, 0]
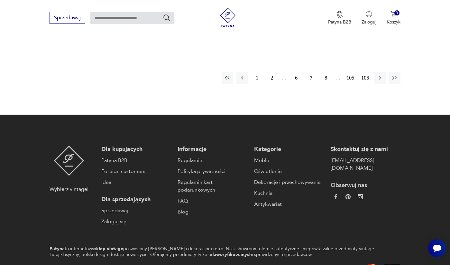
click at [328, 84] on button "8" at bounding box center [326, 78] width 12 height 12
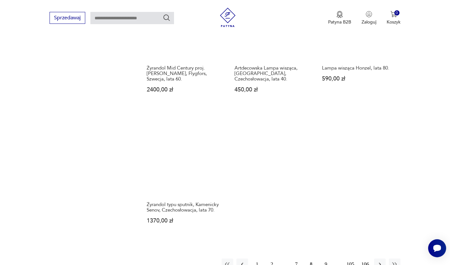
scroll to position [920, 0]
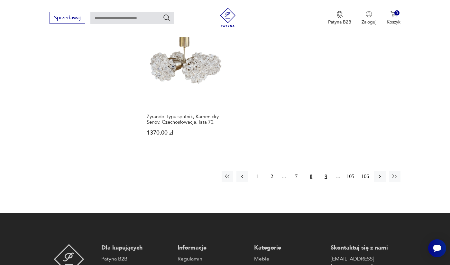
click at [326, 182] on button "9" at bounding box center [326, 177] width 12 height 12
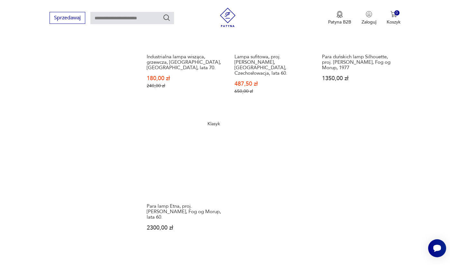
scroll to position [943, 0]
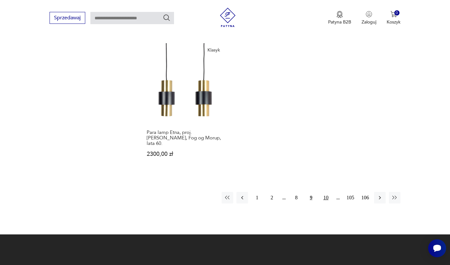
click at [327, 200] on button "10" at bounding box center [326, 198] width 12 height 12
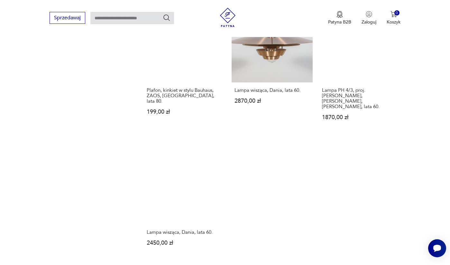
scroll to position [888, 0]
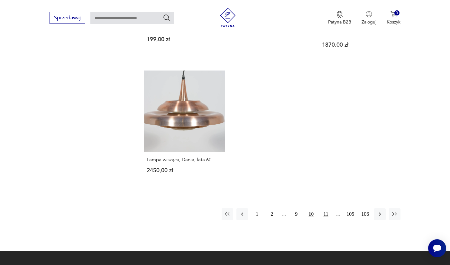
click at [328, 220] on button "11" at bounding box center [326, 214] width 12 height 12
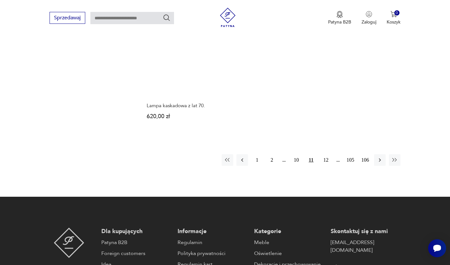
scroll to position [1019, 0]
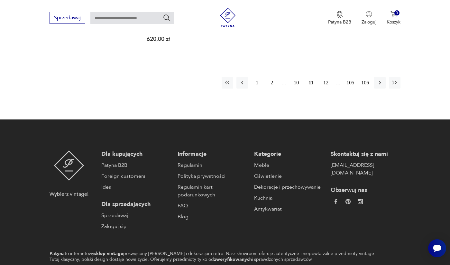
click at [325, 89] on button "12" at bounding box center [326, 83] width 12 height 12
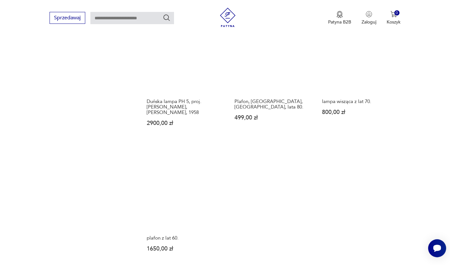
scroll to position [942, 0]
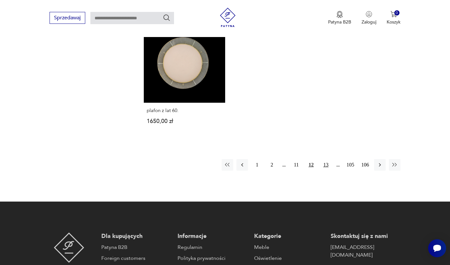
click at [330, 171] on button "13" at bounding box center [326, 165] width 12 height 12
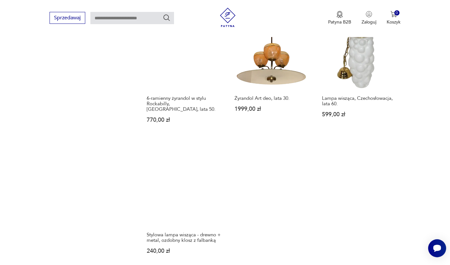
scroll to position [949, 0]
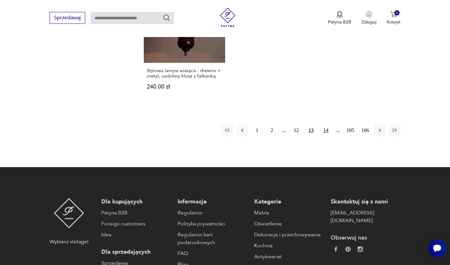
click at [325, 136] on button "14" at bounding box center [326, 131] width 12 height 12
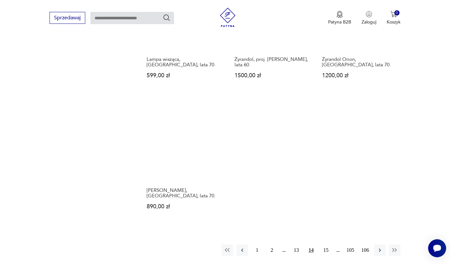
scroll to position [914, 0]
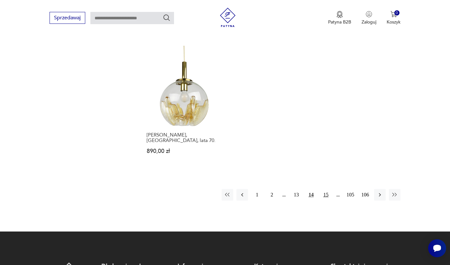
click at [325, 195] on button "15" at bounding box center [326, 195] width 12 height 12
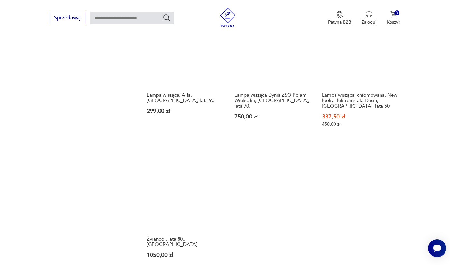
scroll to position [957, 0]
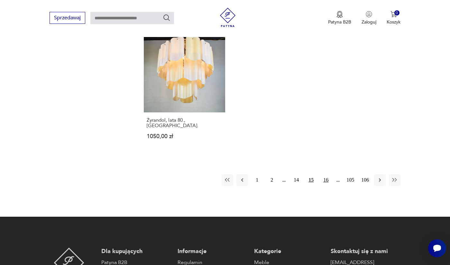
click at [324, 186] on button "16" at bounding box center [326, 180] width 12 height 12
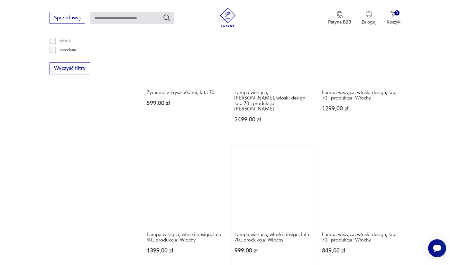
scroll to position [873, 0]
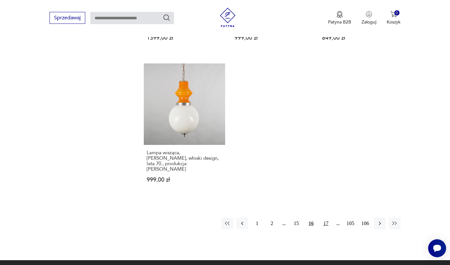
click at [324, 229] on button "17" at bounding box center [326, 224] width 12 height 12
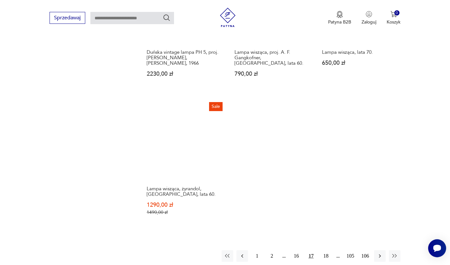
scroll to position [938, 0]
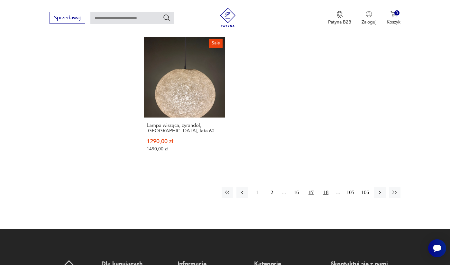
click at [327, 198] on button "18" at bounding box center [326, 193] width 12 height 12
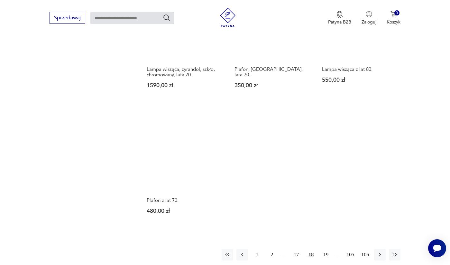
scroll to position [885, 0]
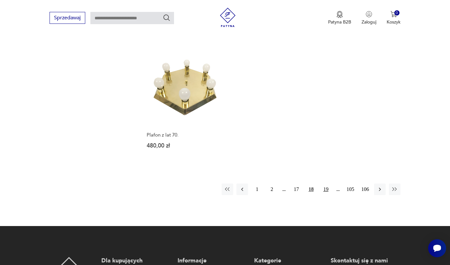
click at [324, 195] on button "19" at bounding box center [326, 190] width 12 height 12
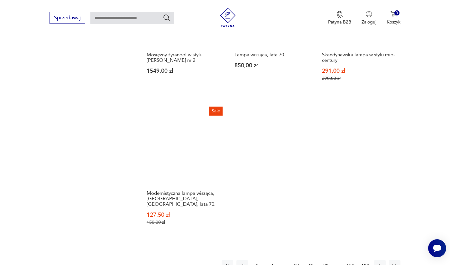
scroll to position [982, 0]
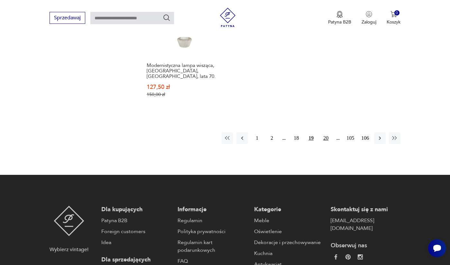
click at [327, 144] on button "20" at bounding box center [326, 138] width 12 height 12
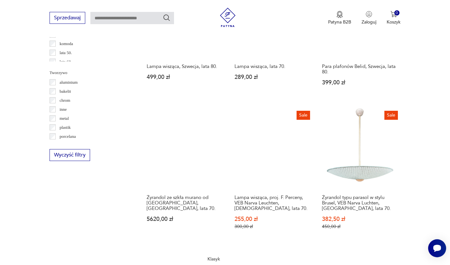
scroll to position [627, 0]
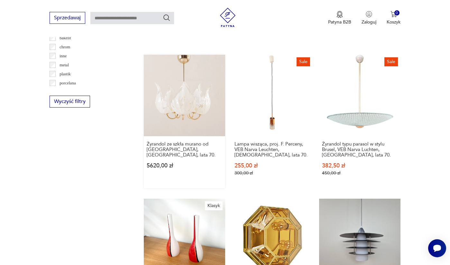
click at [173, 97] on link "Żyrandol ze szkła murano od [GEOGRAPHIC_DATA], [GEOGRAPHIC_DATA], lata 70. 5620…" at bounding box center [184, 122] width 81 height 134
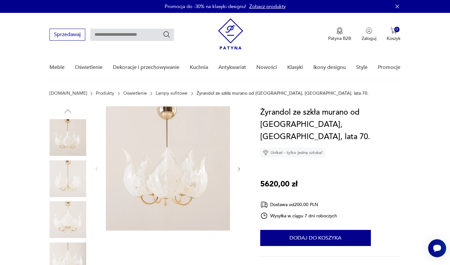
click at [240, 170] on icon "button" at bounding box center [239, 168] width 5 height 5
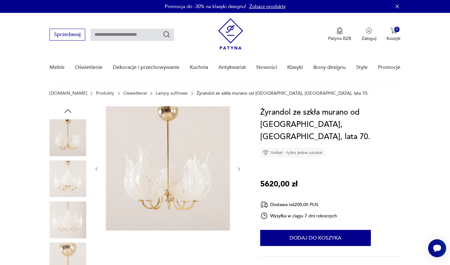
click at [240, 170] on icon "button" at bounding box center [239, 168] width 5 height 5
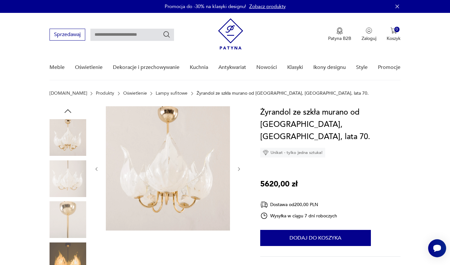
click at [240, 170] on icon "button" at bounding box center [239, 168] width 5 height 5
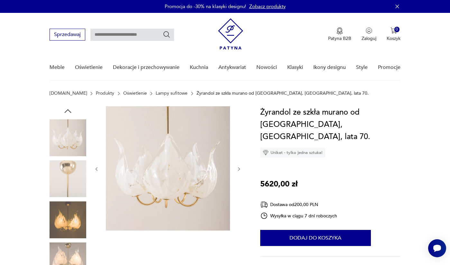
click at [240, 170] on icon "button" at bounding box center [239, 168] width 5 height 5
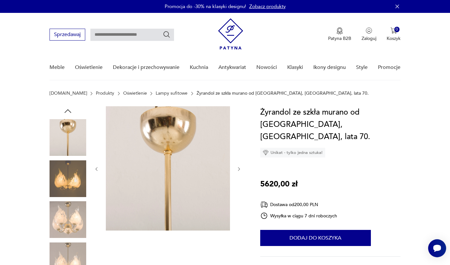
click at [240, 170] on icon "button" at bounding box center [239, 168] width 5 height 5
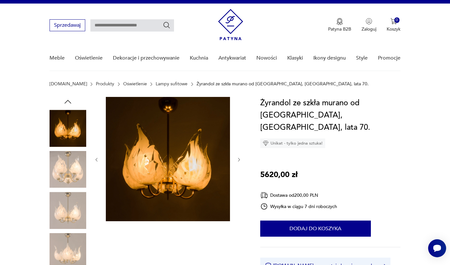
scroll to position [38, 0]
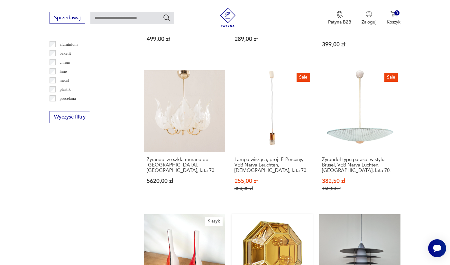
scroll to position [994, 0]
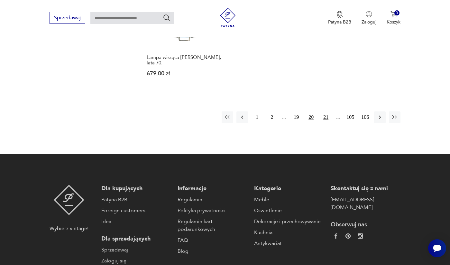
click at [326, 123] on button "21" at bounding box center [326, 117] width 12 height 12
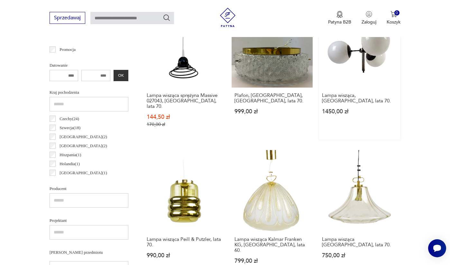
scroll to position [152, 0]
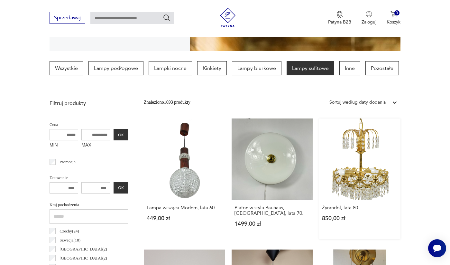
click at [373, 161] on link "Żyrandol, lata 80. 850,00 zł" at bounding box center [359, 178] width 81 height 121
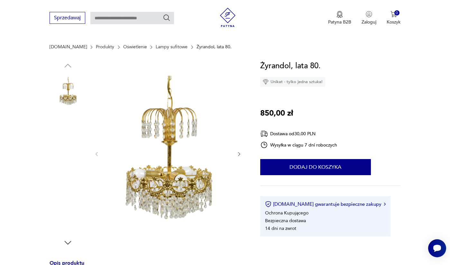
scroll to position [74, 0]
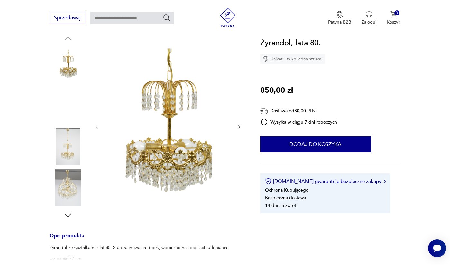
click at [71, 142] on img at bounding box center [68, 146] width 37 height 37
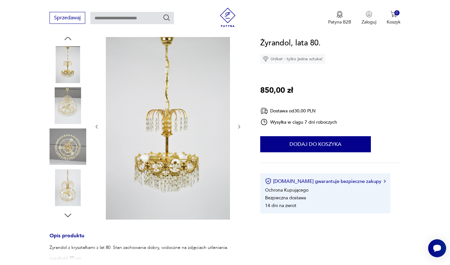
click at [63, 184] on img at bounding box center [68, 187] width 37 height 37
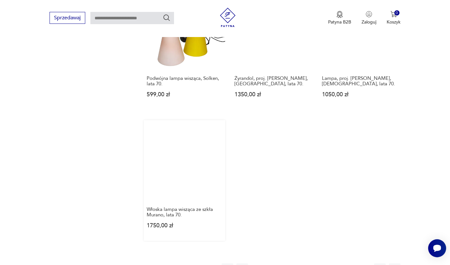
scroll to position [909, 0]
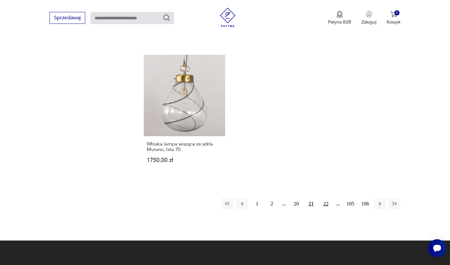
click at [327, 205] on button "22" at bounding box center [326, 204] width 12 height 12
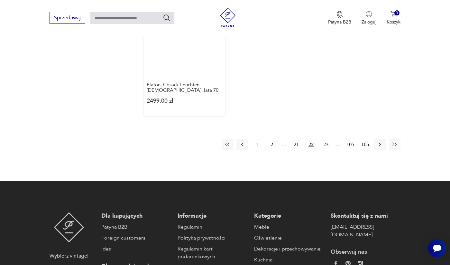
scroll to position [1021, 0]
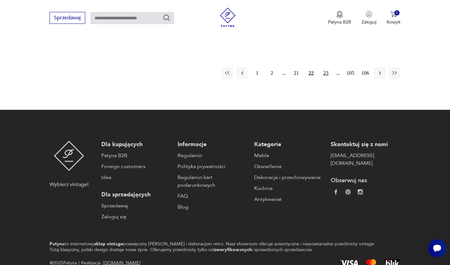
click at [329, 79] on button "23" at bounding box center [326, 73] width 12 height 12
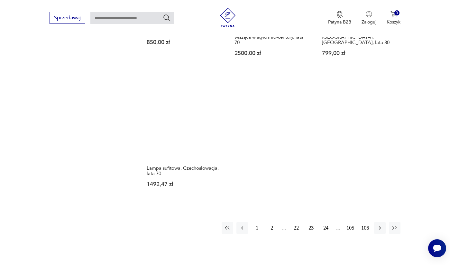
scroll to position [889, 0]
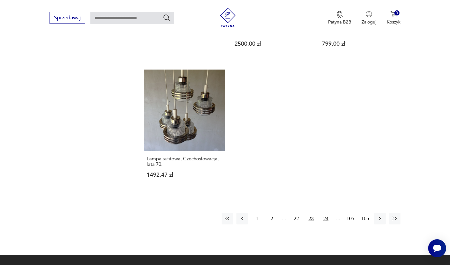
click at [326, 224] on button "24" at bounding box center [326, 219] width 12 height 12
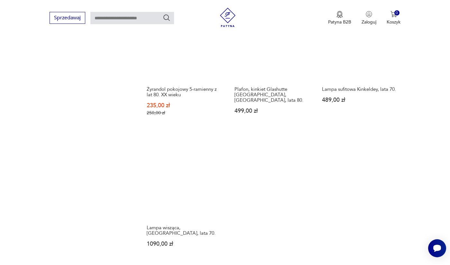
scroll to position [910, 0]
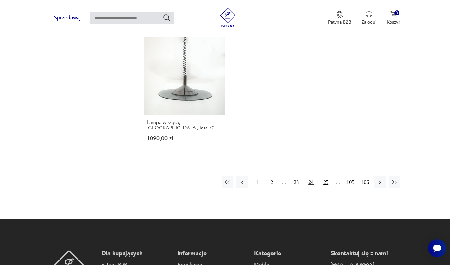
click at [329, 188] on button "25" at bounding box center [326, 182] width 12 height 12
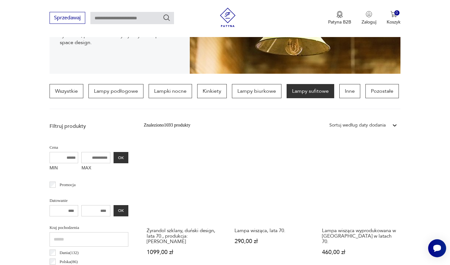
scroll to position [33, 0]
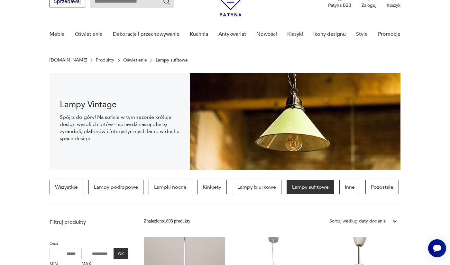
click at [155, 5] on input "text" at bounding box center [132, 1] width 84 height 12
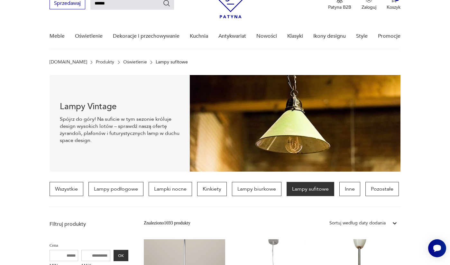
type input "******"
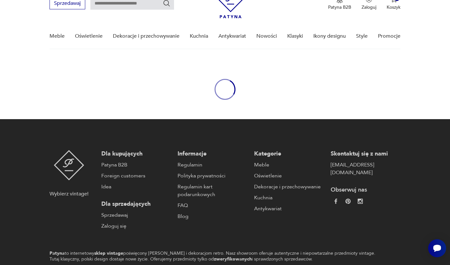
type input "******"
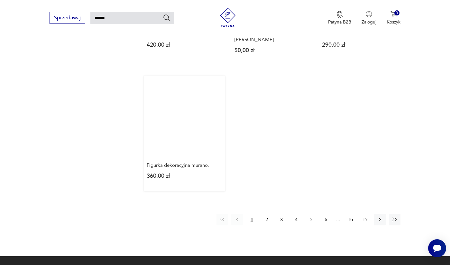
scroll to position [716, 0]
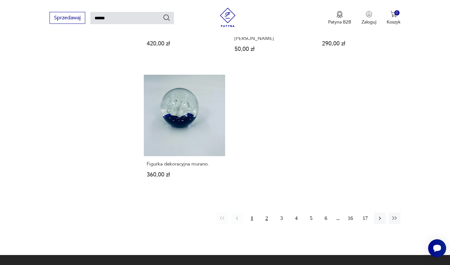
click at [265, 224] on button "2" at bounding box center [267, 218] width 12 height 12
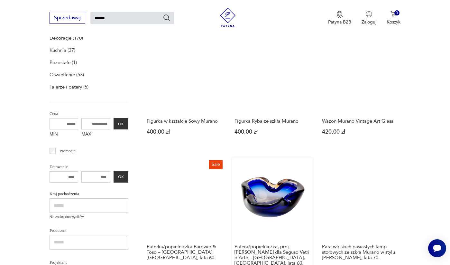
scroll to position [96, 0]
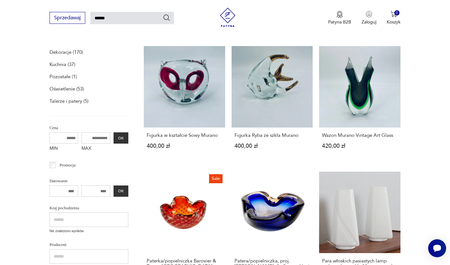
click at [95, 18] on input "******" at bounding box center [132, 18] width 84 height 12
type input "**********"
